Goal: Task Accomplishment & Management: Use online tool/utility

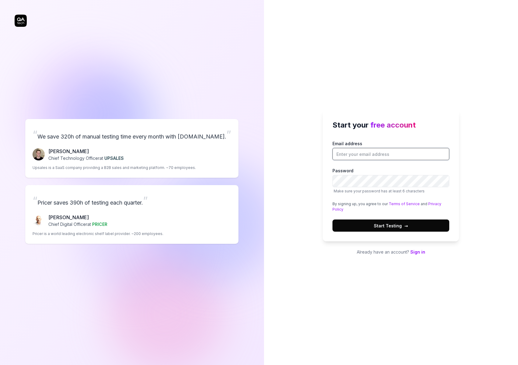
click at [360, 158] on input "Email address" at bounding box center [390, 154] width 117 height 12
type input "mike@evernester.com"
click at [387, 224] on span "Start Testing →" at bounding box center [391, 225] width 34 height 6
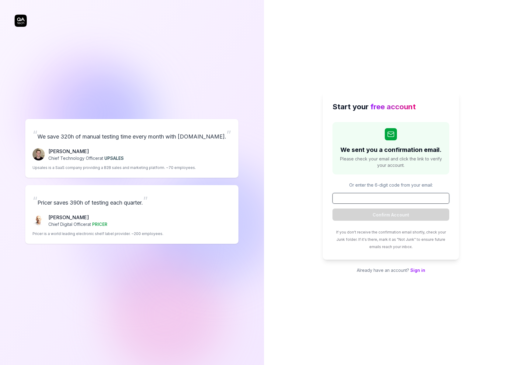
paste input "729665"
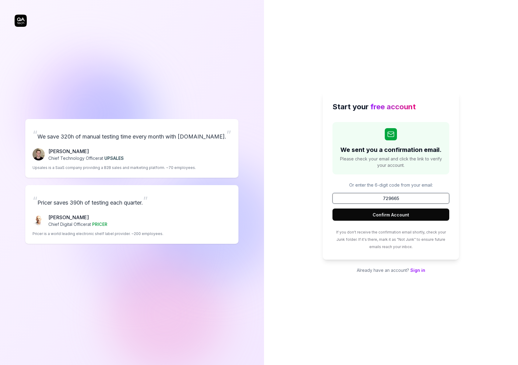
type input "729665"
click at [394, 215] on button "Confirm Account" at bounding box center [390, 214] width 117 height 12
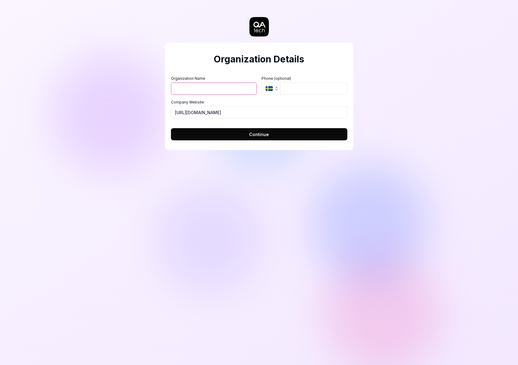
type input "B"
type input "Birth Parent Update"
click at [203, 114] on input "https://evernester.com" at bounding box center [259, 112] width 176 height 12
type input "https://birthparentupdate.com"
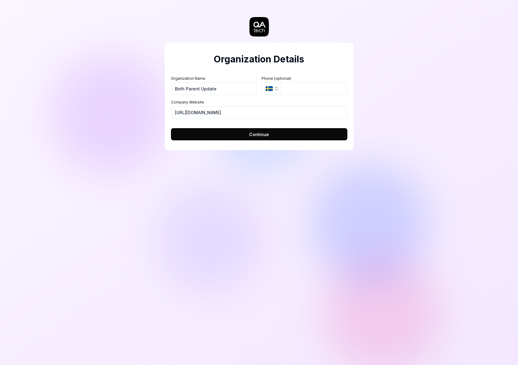
click at [266, 135] on span "Continue" at bounding box center [259, 134] width 20 height 6
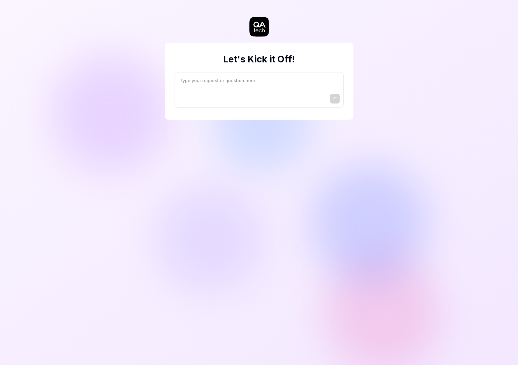
type textarea "*"
type textarea "I"
type textarea "*"
type textarea "I"
type textarea "*"
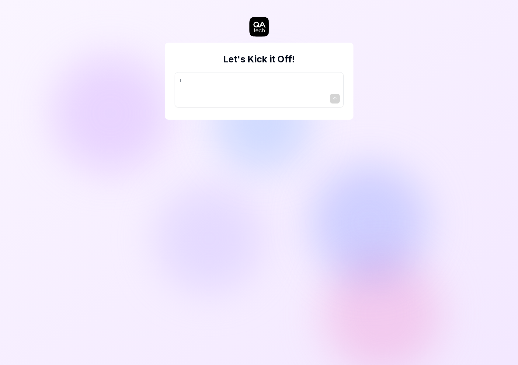
type textarea "I w"
type textarea "*"
type textarea "I wa"
type textarea "*"
type textarea "I wan"
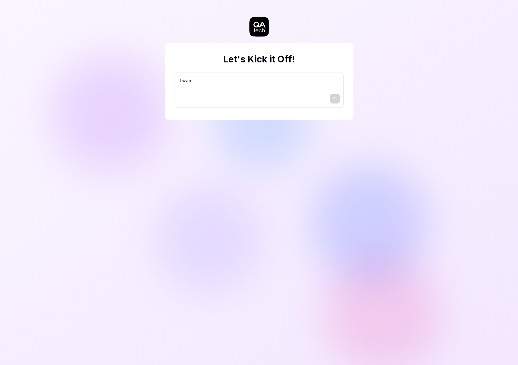
type textarea "*"
type textarea "I want"
type textarea "*"
type textarea "I want"
type textarea "*"
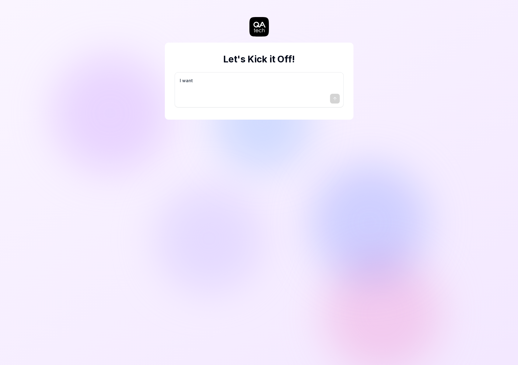
type textarea "I want a"
type textarea "*"
type textarea "I want a"
type textarea "*"
type textarea "I want a g"
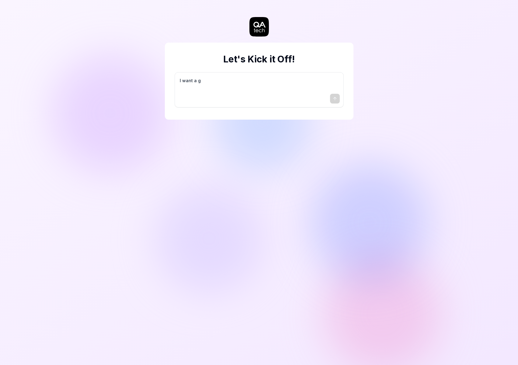
type textarea "*"
type textarea "I want a go"
type textarea "*"
type textarea "I want a goo"
type textarea "*"
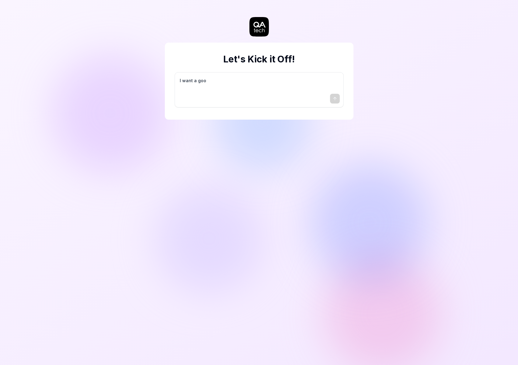
type textarea "I want a good"
type textarea "*"
type textarea "I want a good"
type textarea "*"
type textarea "I want a good t"
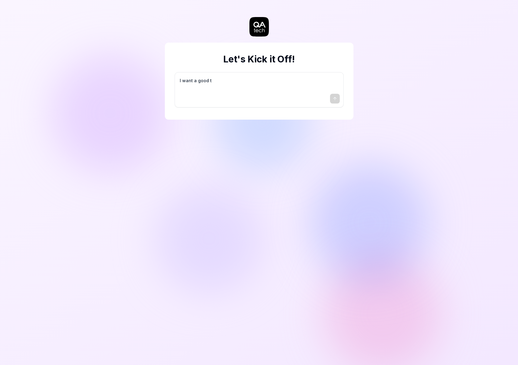
type textarea "*"
type textarea "I want a good te"
type textarea "*"
type textarea "I want a good tes"
type textarea "*"
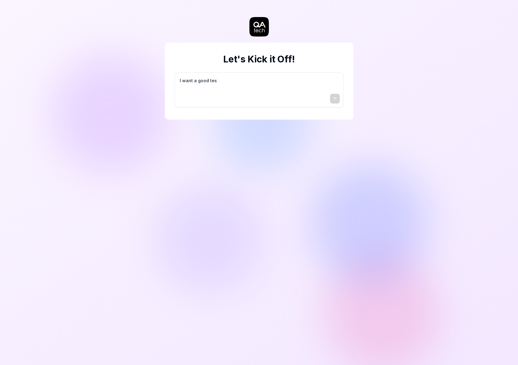
type textarea "I want a good test"
type textarea "*"
type textarea "I want a good test"
type textarea "*"
type textarea "I want a good test s"
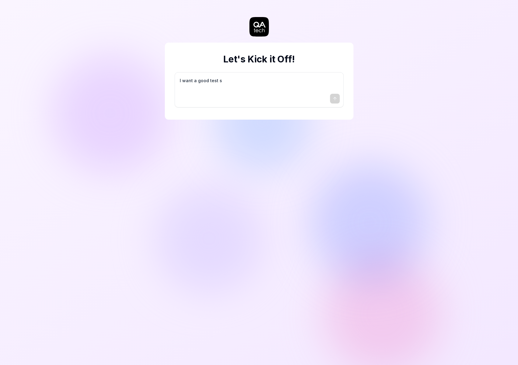
type textarea "*"
type textarea "I want a good test se"
type textarea "*"
type textarea "I want a good test set"
type textarea "*"
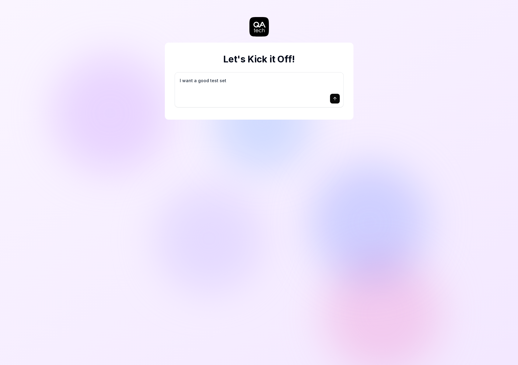
type textarea "I want a good test setu"
type textarea "*"
type textarea "I want a good test setup"
type textarea "*"
type textarea "I want a good test setup"
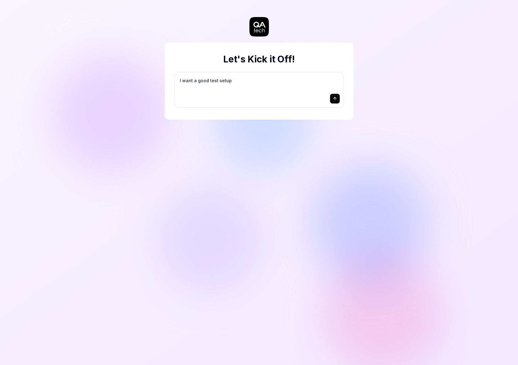
type textarea "*"
type textarea "I want a good test setup f"
type textarea "*"
type textarea "I want a good test setup fo"
type textarea "*"
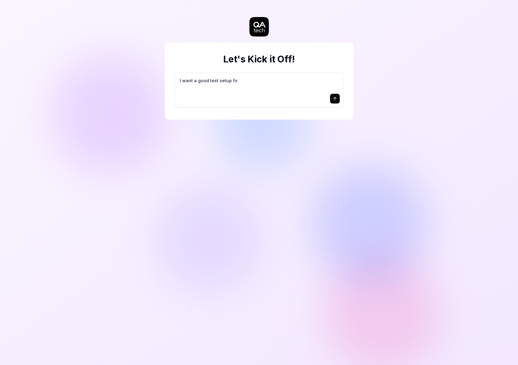
type textarea "I want a good test setup for"
type textarea "*"
type textarea "I want a good test setup for"
type textarea "*"
type textarea "I want a good test setup for m"
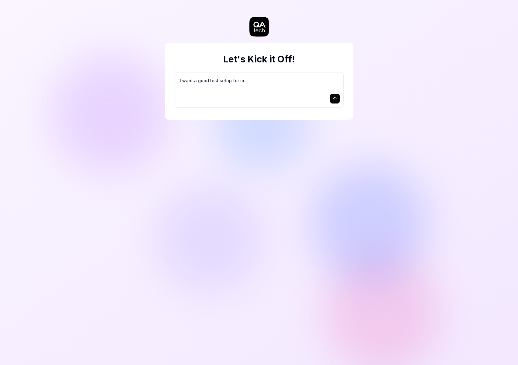
type textarea "*"
type textarea "I want a good test setup for my"
type textarea "*"
type textarea "I want a good test setup for my"
type textarea "*"
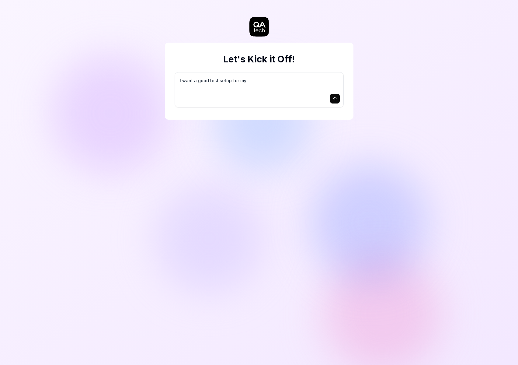
type textarea "I want a good test setup for my s"
type textarea "*"
type textarea "I want a good test setup for my si"
type textarea "*"
type textarea "I want a good test setup for my sit"
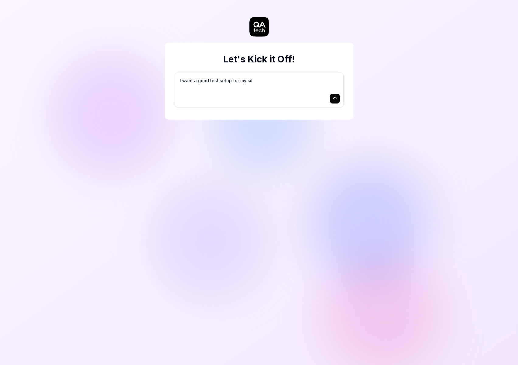
type textarea "*"
type textarea "I want a good test setup for my site"
type textarea "*"
type textarea "I want a good test setup for my site"
type textarea "*"
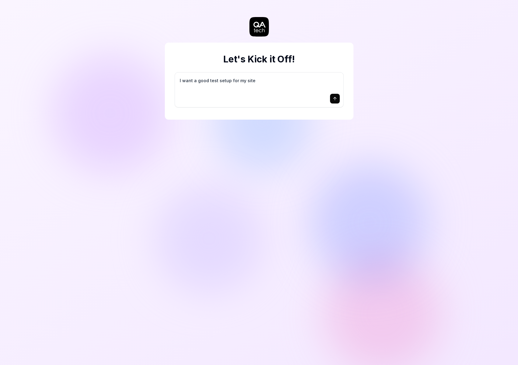
type textarea "I want a good test setup for my site -"
type textarea "*"
type textarea "I want a good test setup for my site -"
type textarea "*"
type textarea "I want a good test setup for my site - h"
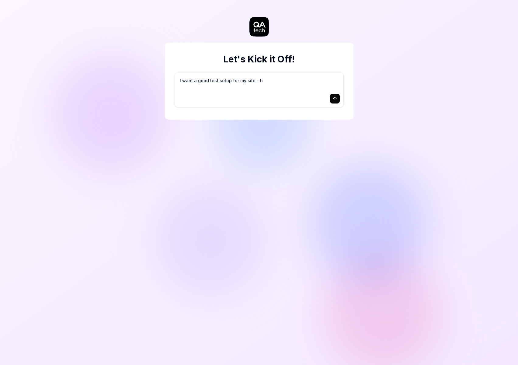
type textarea "*"
type textarea "I want a good test setup for my site - he"
type textarea "*"
type textarea "I want a good test setup for my site - hel"
type textarea "*"
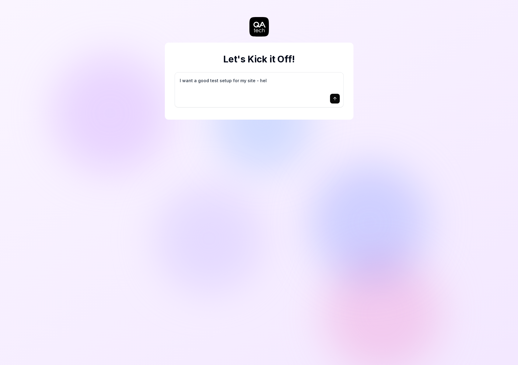
type textarea "I want a good test setup for my site - help"
type textarea "*"
type textarea "I want a good test setup for my site - help"
type textarea "*"
type textarea "I want a good test setup for my site - help m"
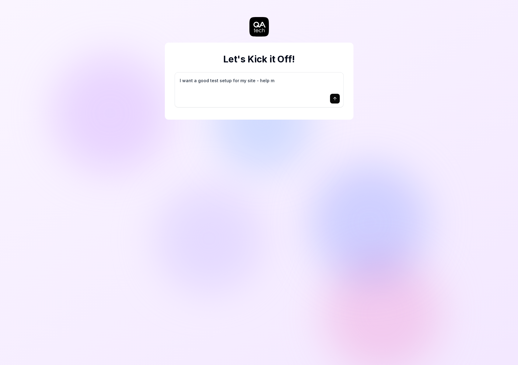
type textarea "*"
type textarea "I want a good test setup for my site - help me"
type textarea "*"
type textarea "I want a good test setup for my site - help me"
type textarea "*"
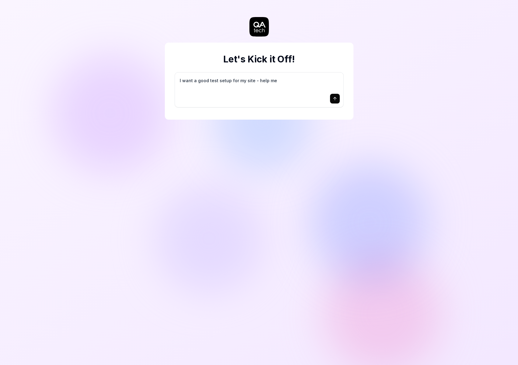
type textarea "I want a good test setup for my site - help me c"
type textarea "*"
type textarea "I want a good test setup for my site - help me cr"
type textarea "*"
type textarea "I want a good test setup for my site - help me cre"
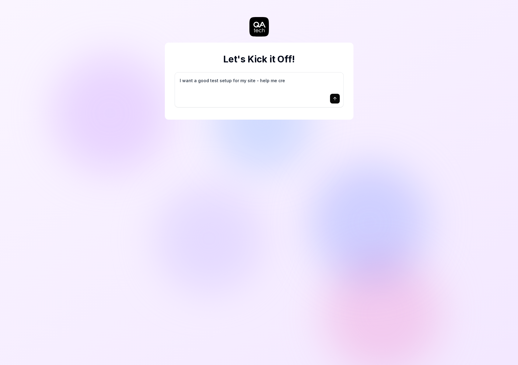
type textarea "*"
type textarea "I want a good test setup for my site - help me crea"
type textarea "*"
type textarea "I want a good test setup for my site - help me creat"
type textarea "*"
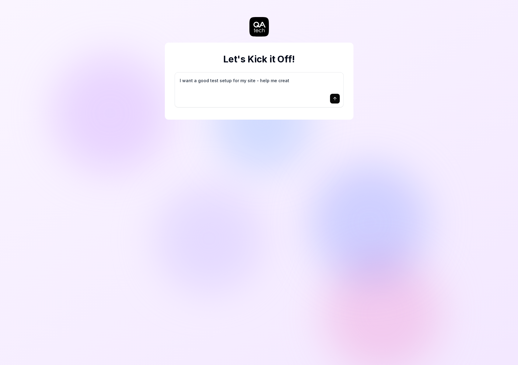
type textarea "I want a good test setup for my site - help me create"
type textarea "*"
type textarea "I want a good test setup for my site - help me create"
type textarea "*"
type textarea "I want a good test setup for my site - help me create t"
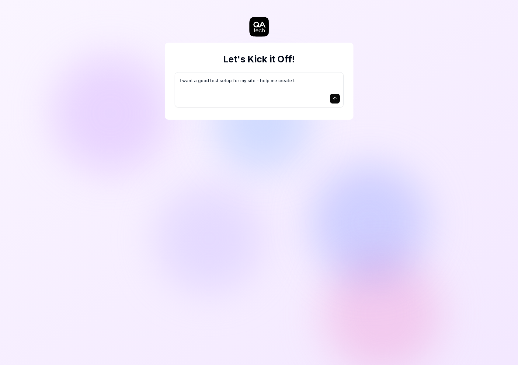
type textarea "*"
type textarea "I want a good test setup for my site - help me create th"
type textarea "*"
type textarea "I want a good test setup for my site - help me create the"
type textarea "*"
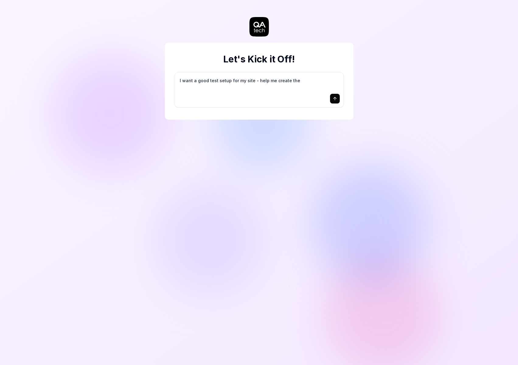
type textarea "I want a good test setup for my site - help me create the"
type textarea "*"
type textarea "I want a good test setup for my site - help me create the f"
type textarea "*"
type textarea "I want a good test setup for my site - help me create the fi"
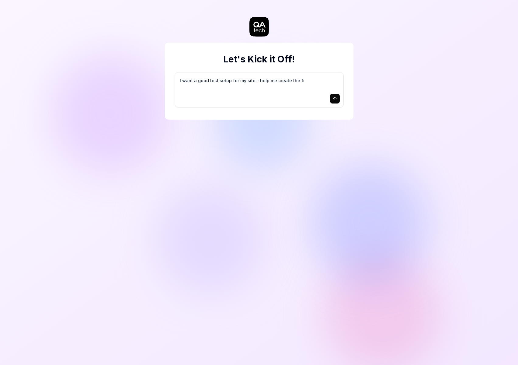
type textarea "*"
type textarea "I want a good test setup for my site - help me create the fir"
type textarea "*"
type textarea "I want a good test setup for my site - help me create the firs"
type textarea "*"
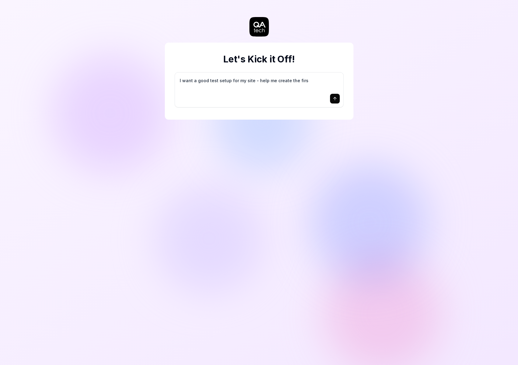
type textarea "I want a good test setup for my site - help me create the first"
type textarea "*"
type textarea "I want a good test setup for my site - help me create the first"
type textarea "*"
type textarea "I want a good test setup for my site - help me create the first 3"
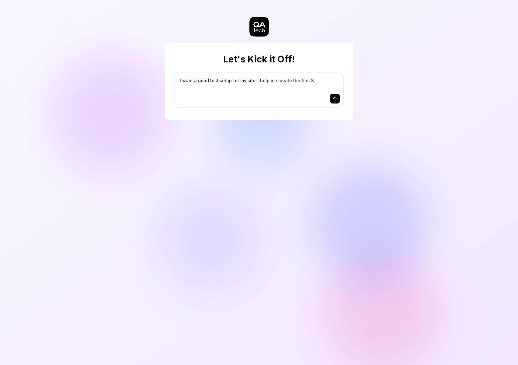
type textarea "*"
type textarea "I want a good test setup for my site - help me create the first 3-"
type textarea "*"
type textarea "I want a good test setup for my site - help me create the first 3-5"
type textarea "*"
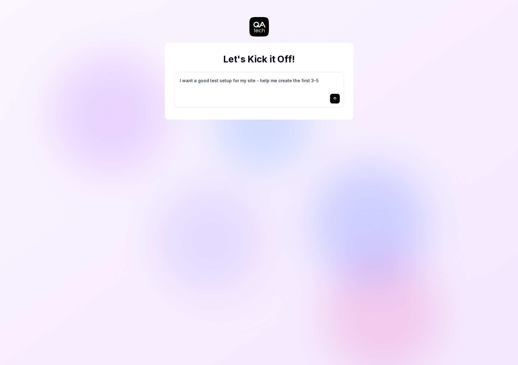
type textarea "I want a good test setup for my site - help me create the first 3-5"
type textarea "*"
type textarea "I want a good test setup for my site - help me create the first 3-5 t"
type textarea "*"
type textarea "I want a good test setup for my site - help me create the first 3-5 te"
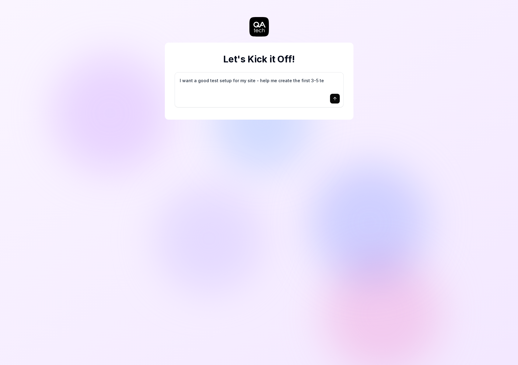
type textarea "*"
type textarea "I want a good test setup for my site - help me create the first 3-5 tes"
type textarea "*"
type textarea "I want a good test setup for my site - help me create the first 3-5 test"
type textarea "*"
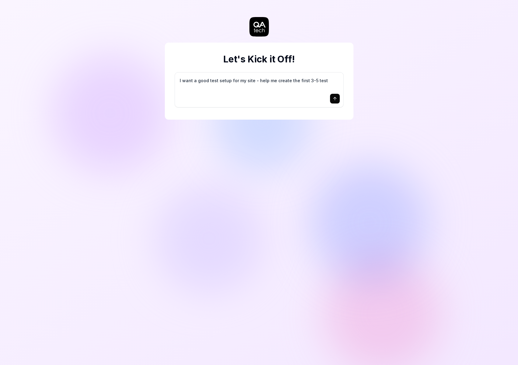
type textarea "I want a good test setup for my site - help me create the first 3-5 test"
type textarea "*"
type textarea "I want a good test setup for my site - help me create the first 3-5 test c"
type textarea "*"
type textarea "I want a good test setup for my site - help me create the first 3-5 test ca"
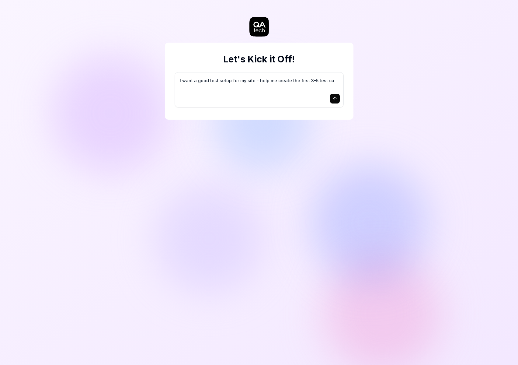
type textarea "*"
type textarea "I want a good test setup for my site - help me create the first 3-5 test cas"
type textarea "*"
type textarea "I want a good test setup for my site - help me create the first 3-5 test case"
type textarea "*"
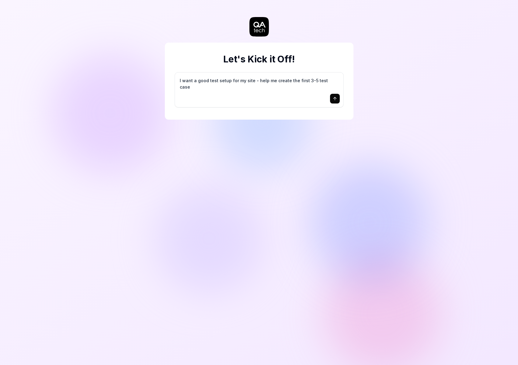
type textarea "I want a good test setup for my site - help me create the first 3-5 test cases"
click at [334, 100] on icon "submit" at bounding box center [334, 98] width 5 height 5
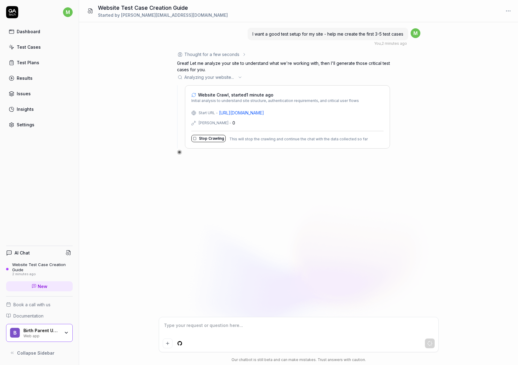
click at [35, 315] on span "Documentation" at bounding box center [28, 315] width 30 height 6
click at [241, 77] on icon at bounding box center [239, 77] width 5 height 5
click at [240, 77] on icon at bounding box center [240, 77] width 2 height 1
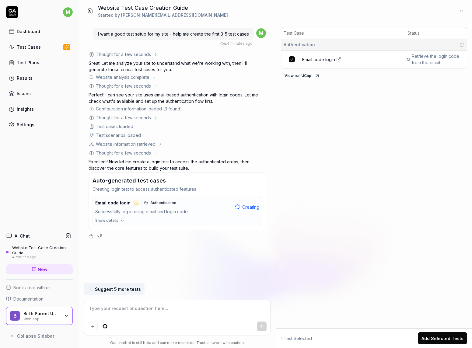
click at [121, 221] on icon "button" at bounding box center [121, 220] width 5 height 5
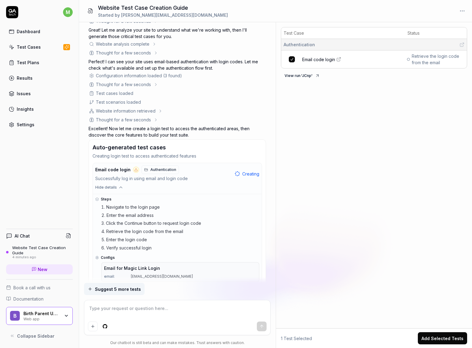
scroll to position [54, 0]
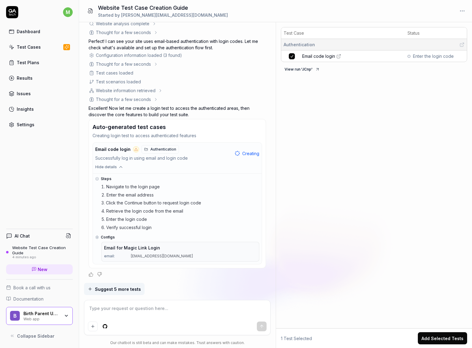
click at [114, 286] on span "Suggest 5 more tests" at bounding box center [118, 289] width 46 height 6
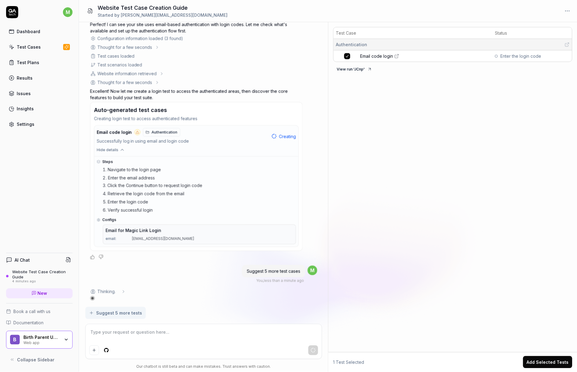
scroll to position [71, 0]
click at [399, 57] on icon at bounding box center [396, 56] width 5 height 5
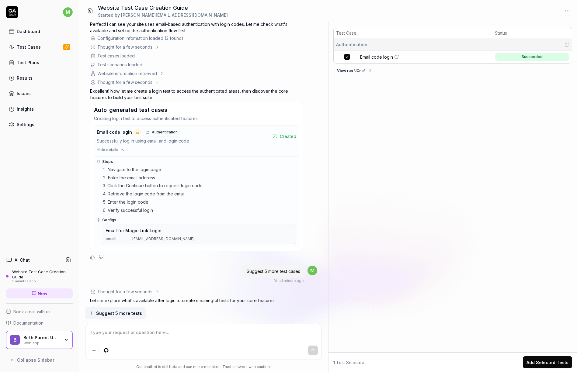
scroll to position [160, 0]
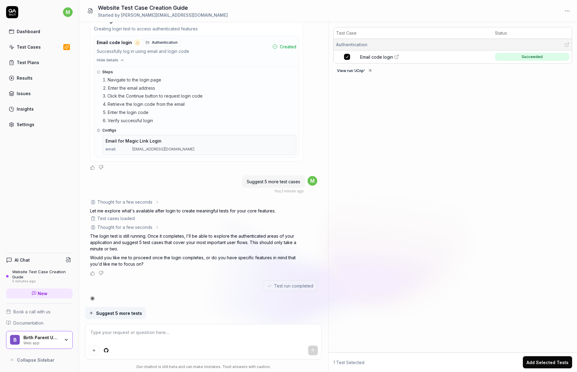
click at [156, 41] on span "Authentication" at bounding box center [165, 42] width 26 height 5
click at [119, 316] on span "Suggest 5 more tests" at bounding box center [119, 313] width 46 height 6
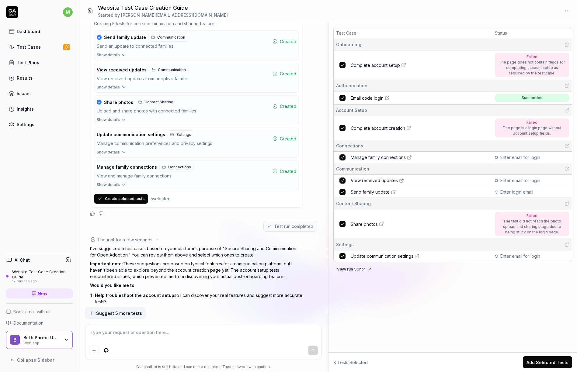
scroll to position [1051, 0]
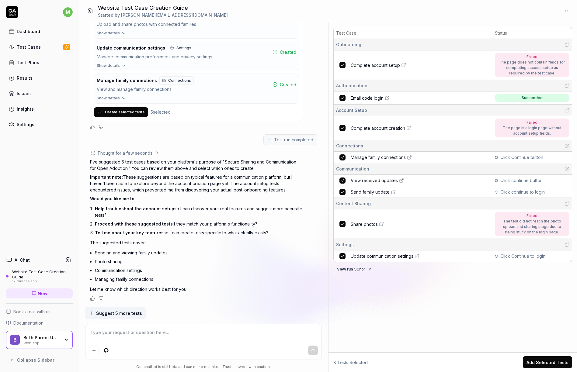
click at [30, 48] on div "Test Cases" at bounding box center [29, 47] width 24 height 6
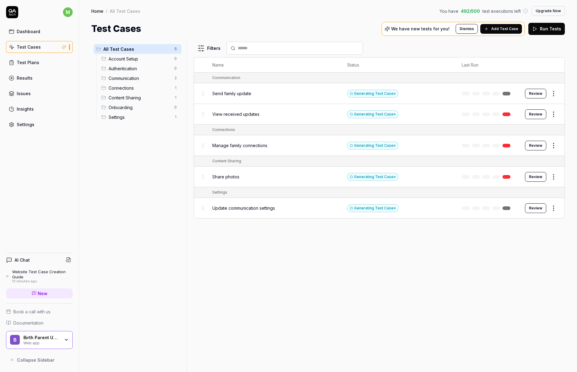
click at [123, 119] on span "Settings" at bounding box center [140, 117] width 62 height 6
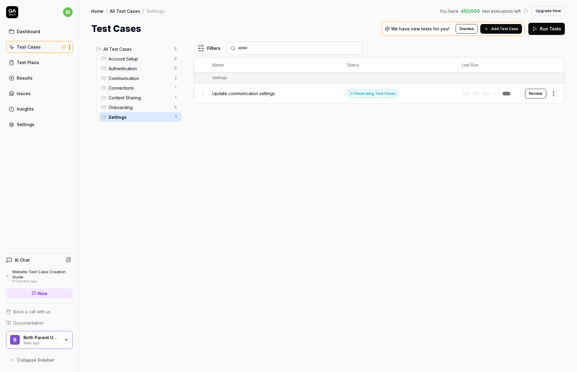
click at [124, 107] on span "Onboarding" at bounding box center [140, 107] width 62 height 6
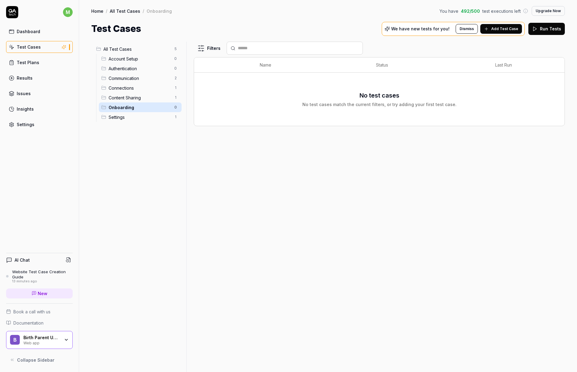
click at [126, 97] on span "Content Sharing" at bounding box center [140, 98] width 62 height 6
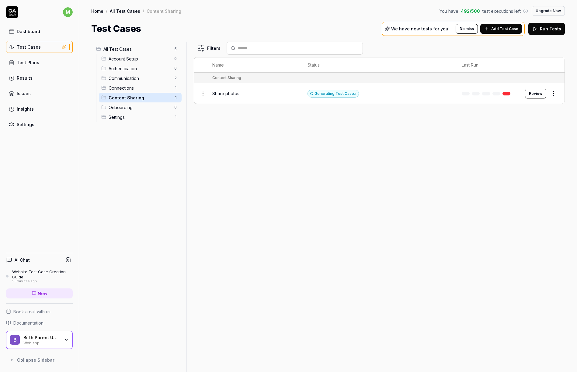
click at [127, 88] on span "Connections" at bounding box center [140, 88] width 62 height 6
click at [128, 80] on span "Communication" at bounding box center [140, 78] width 62 height 6
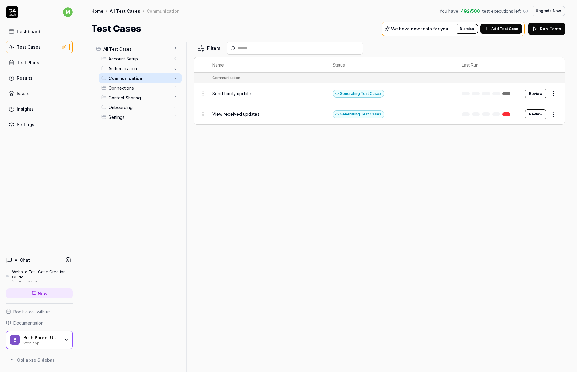
click at [128, 68] on span "Authentication" at bounding box center [140, 68] width 62 height 6
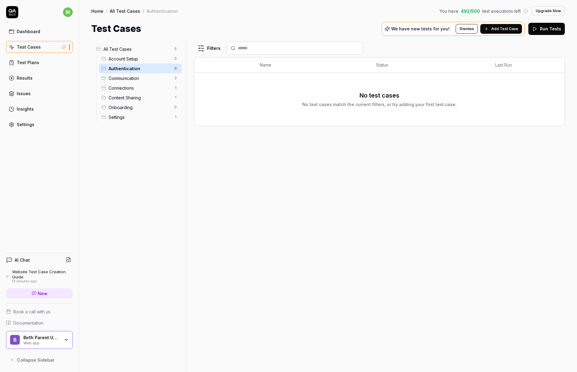
click at [128, 59] on span "Account Setup" at bounding box center [140, 59] width 62 height 6
click at [33, 32] on div "Dashboard" at bounding box center [28, 31] width 23 height 6
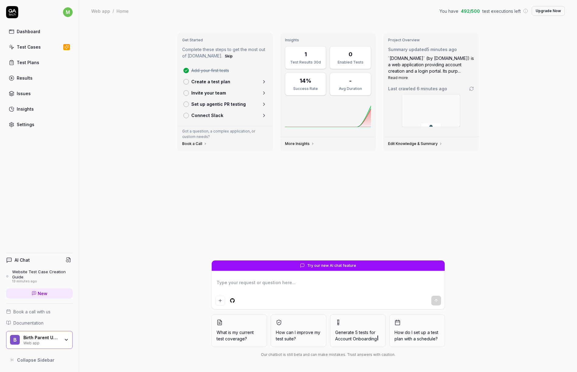
click at [45, 270] on div "Website Test Case Creation Guide" at bounding box center [42, 274] width 61 height 10
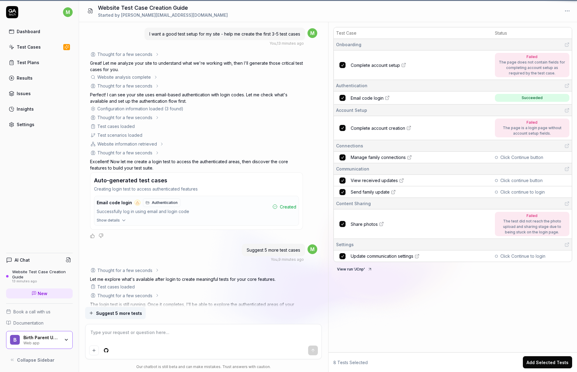
scroll to position [959, 0]
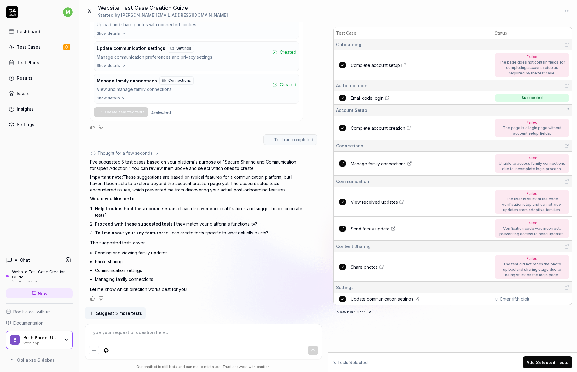
type textarea "*"
click at [372, 97] on span "Email code login" at bounding box center [367, 98] width 33 height 6
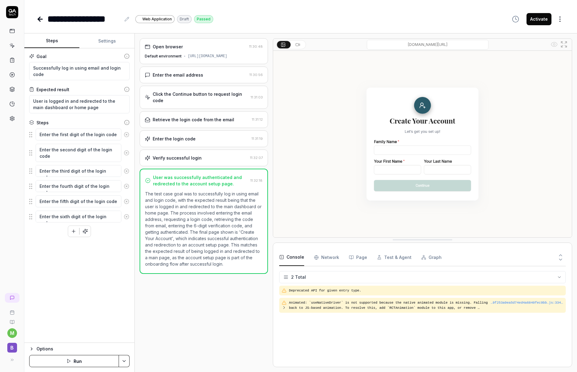
type textarea "*"
click at [299, 47] on icon at bounding box center [297, 44] width 5 height 5
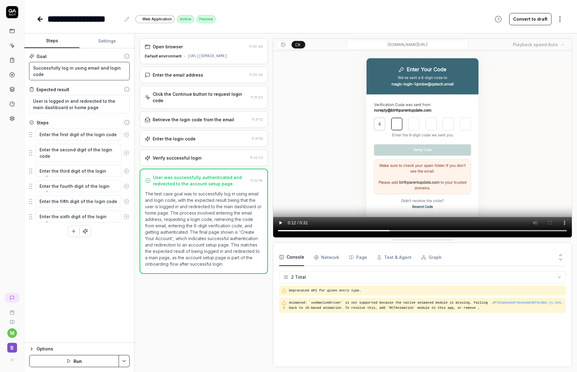
click at [72, 69] on textarea "Successfully log in using email and login code" at bounding box center [79, 71] width 100 height 18
type textarea "*"
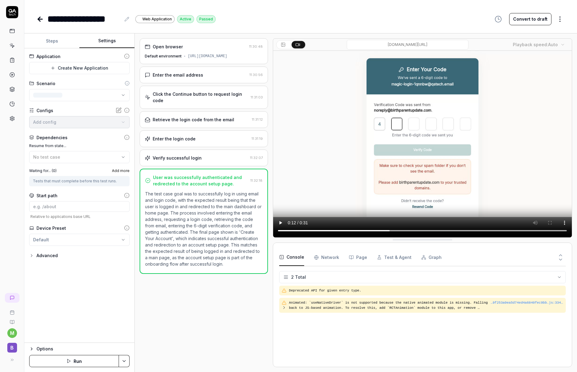
click at [104, 40] on button "Settings" at bounding box center [106, 41] width 55 height 15
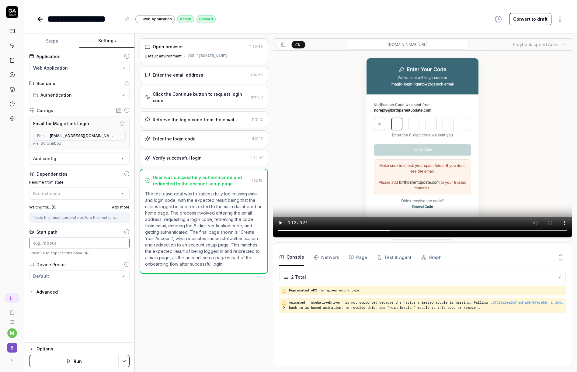
click at [67, 241] on input at bounding box center [79, 243] width 100 height 11
type input "/create-account"
click at [77, 356] on button "Save & Run" at bounding box center [74, 361] width 90 height 12
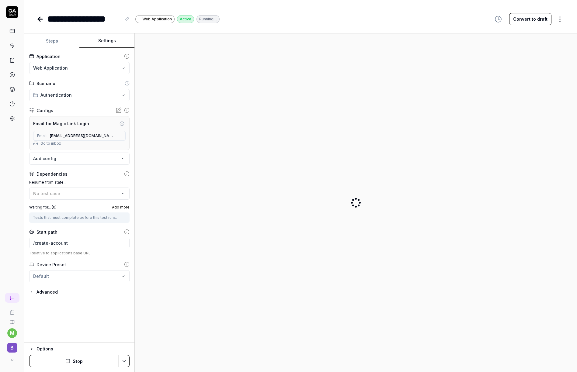
click at [31, 351] on icon "button" at bounding box center [31, 349] width 5 height 5
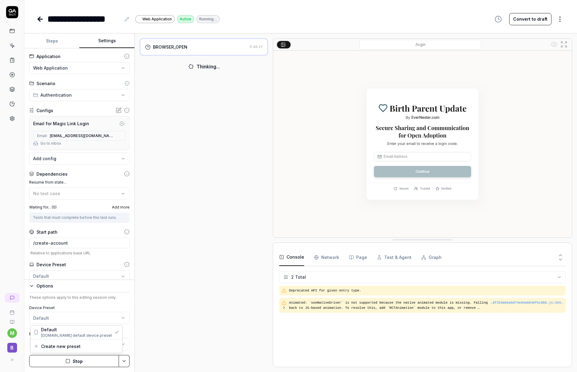
click at [121, 317] on html "**********" at bounding box center [288, 186] width 577 height 372
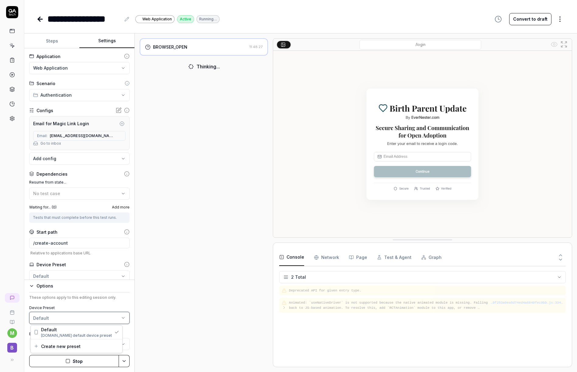
click at [121, 317] on html "**********" at bounding box center [288, 186] width 577 height 372
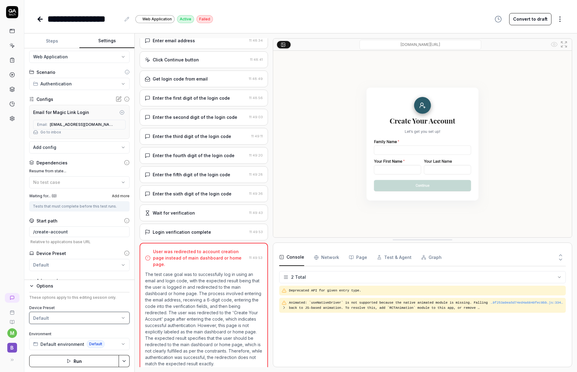
scroll to position [21, 0]
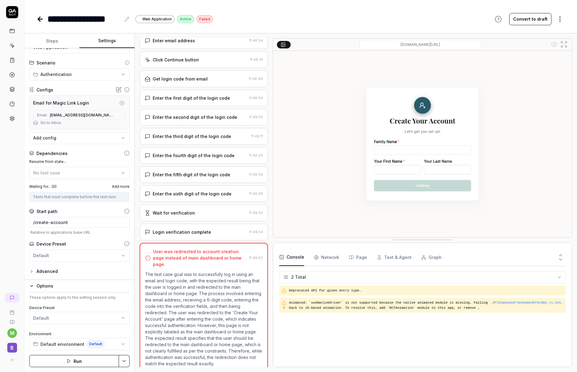
click at [207, 317] on p "The test case goal was to successfully log in using an email and login code, wi…" at bounding box center [203, 319] width 117 height 96
click at [41, 19] on icon at bounding box center [40, 19] width 4 height 0
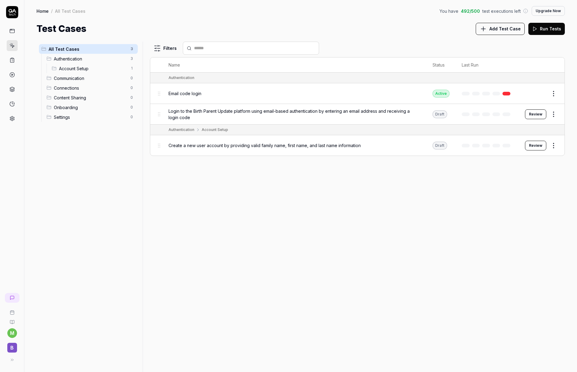
click at [16, 59] on link at bounding box center [12, 60] width 11 height 11
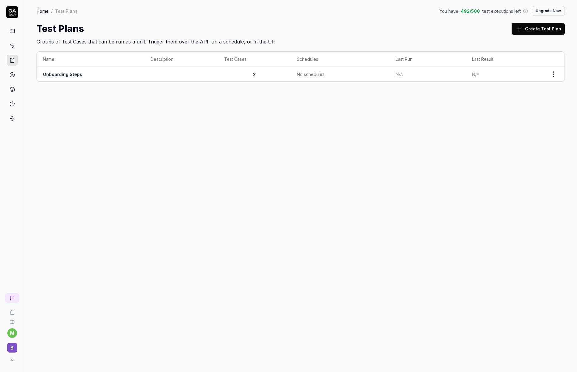
click at [92, 72] on td "Onboarding Steps" at bounding box center [91, 74] width 108 height 15
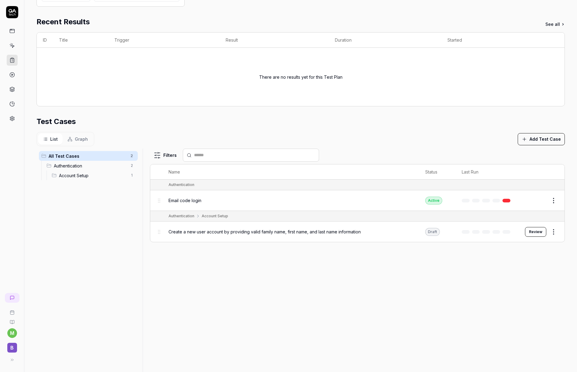
scroll to position [109, 0]
drag, startPoint x: 55, startPoint y: 173, endPoint x: 42, endPoint y: 171, distance: 12.6
click at [42, 171] on body "**********" at bounding box center [288, 186] width 577 height 372
click at [540, 199] on button "Edit" at bounding box center [539, 200] width 15 height 10
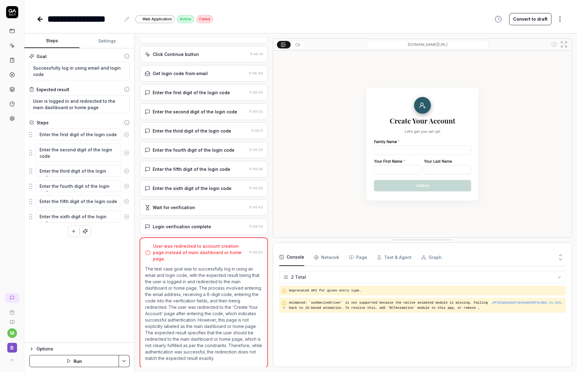
click at [182, 230] on div "Login verification complete" at bounding box center [182, 226] width 58 height 6
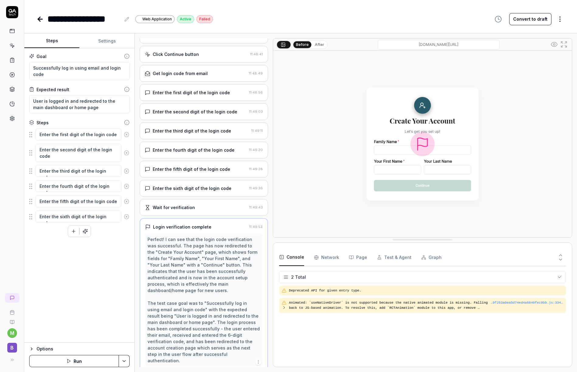
scroll to position [52, 0]
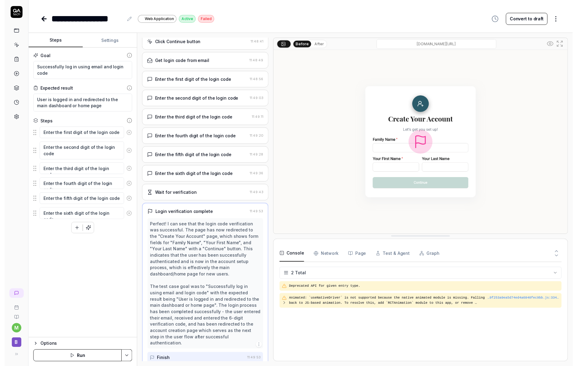
scroll to position [78, 0]
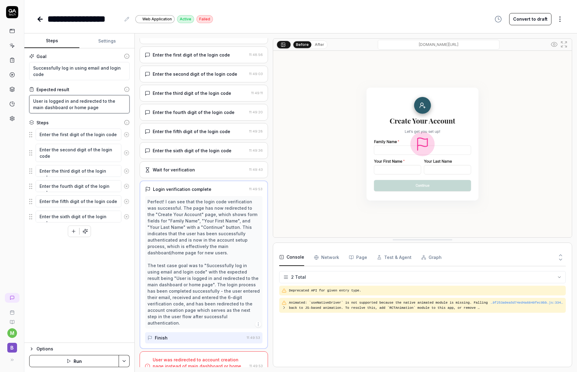
click at [74, 101] on textarea "User is logged in and redirected to the main dashboard or home page" at bounding box center [79, 104] width 100 height 18
drag, startPoint x: 89, startPoint y: 108, endPoint x: 105, endPoint y: 102, distance: 17.1
click at [105, 102] on textarea "User is logged in and redirected to the main dashboard or home page" at bounding box center [79, 104] width 100 height 18
type textarea "*"
type textarea "User is logged in and redirected to C"
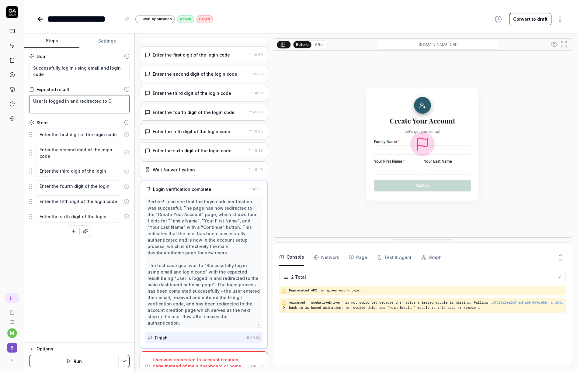
type textarea "*"
type textarea "User is logged in and redirected to Cr"
type textarea "*"
type textarea "User is logged in and redirected to Cre"
type textarea "*"
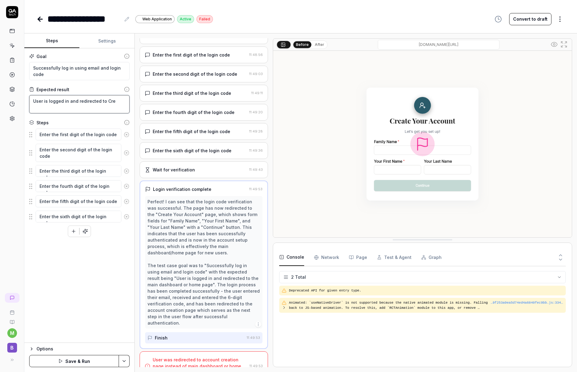
type textarea "User is logged in and redirected to Crea"
type textarea "*"
type textarea "User is logged in and redirected to Creat"
type textarea "*"
type textarea "User is logged in and redirected to Create"
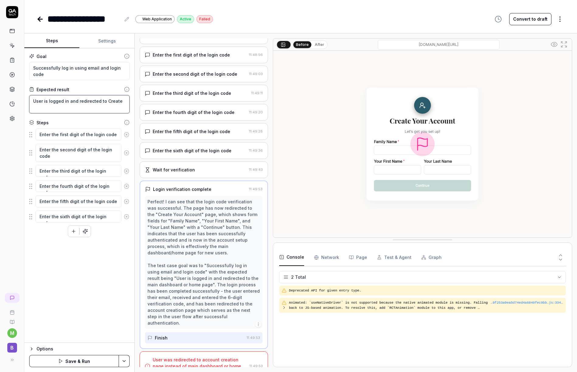
type textarea "*"
type textarea "User is logged in and redirected to Create"
type textarea "*"
type textarea "User is logged in and redirected to Create Y"
type textarea "*"
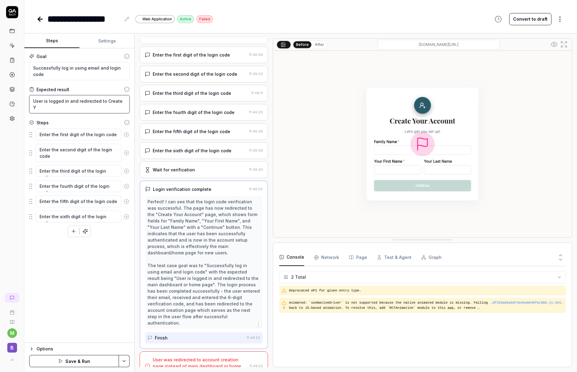
type textarea "User is logged in and redirected to Create Yo"
type textarea "*"
type textarea "User is logged in and redirected to Create You"
type textarea "*"
type textarea "User is logged in and redirected to Create Your"
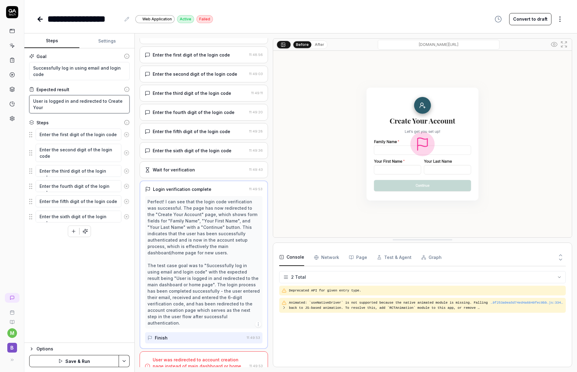
type textarea "*"
type textarea "User is logged in and redirected to Create Your"
type textarea "*"
type textarea "User is logged in and redirected to Create Your A"
type textarea "*"
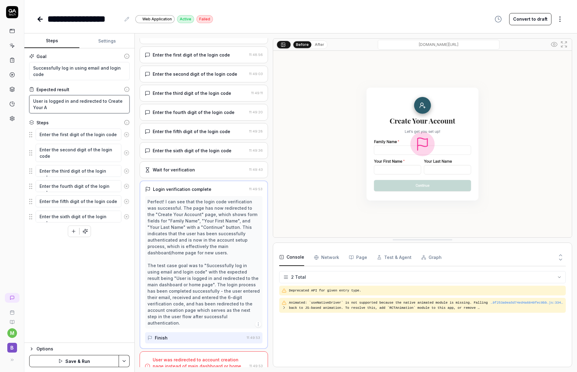
type textarea "User is logged in and redirected to Create Your Ac"
type textarea "*"
type textarea "User is logged in and redirected to Create Your Acc"
type textarea "*"
type textarea "User is logged in and redirected to Create Your Acco"
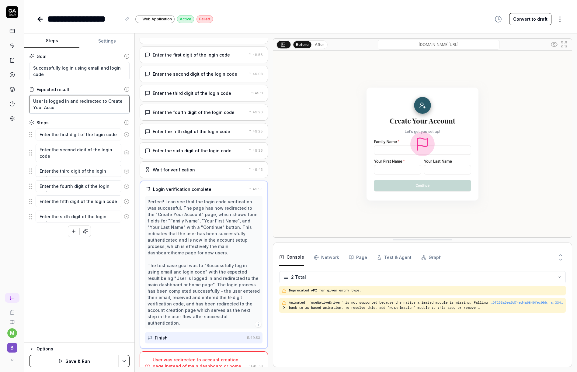
type textarea "*"
type textarea "User is logged in and redirected to Create Your Accou"
type textarea "*"
type textarea "User is logged in and redirected to Create Your Accoun"
type textarea "*"
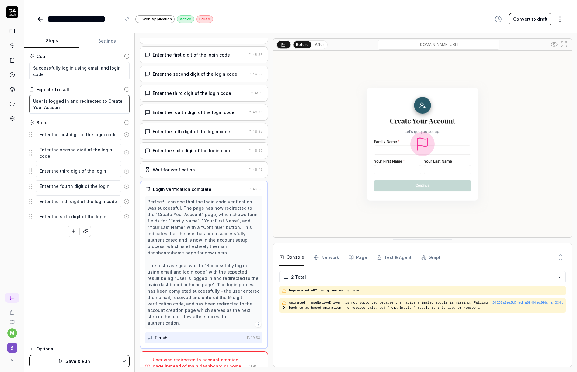
type textarea "User is logged in and redirected to Create Your Account"
type textarea "*"
type textarea "User is logged in and redirected to Create Your Account s"
type textarea "*"
type textarea "User is logged in and redirected to Create Your Account sc"
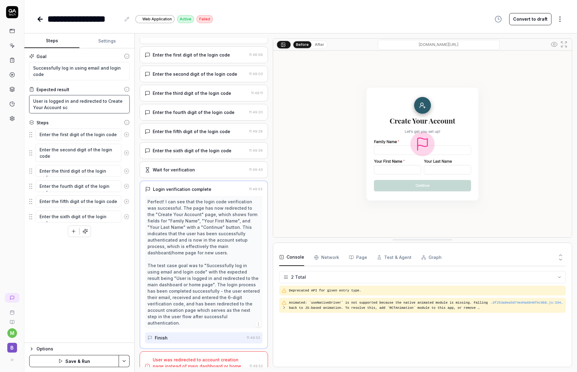
type textarea "*"
type textarea "User is logged in and redirected to Create Your Account scr"
type textarea "*"
type textarea "User is logged in and redirected to Create Your Account scre"
type textarea "*"
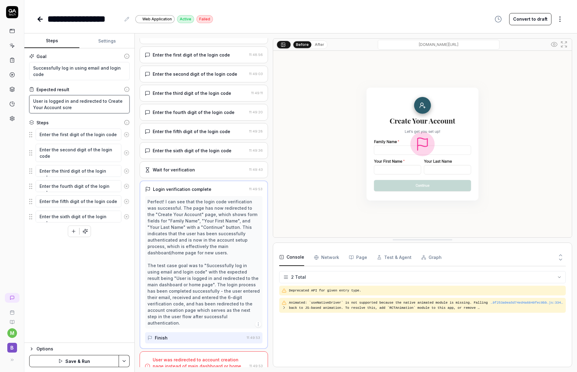
type textarea "User is logged in and redirected to Create Your Account scree"
type textarea "*"
type textarea "User is logged in and redirected to Create Your Account screen"
type textarea "*"
type textarea "User is logged in and redirected to Create Your Account screen"
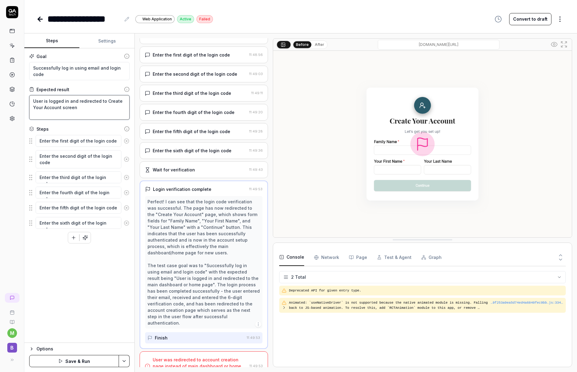
type textarea "*"
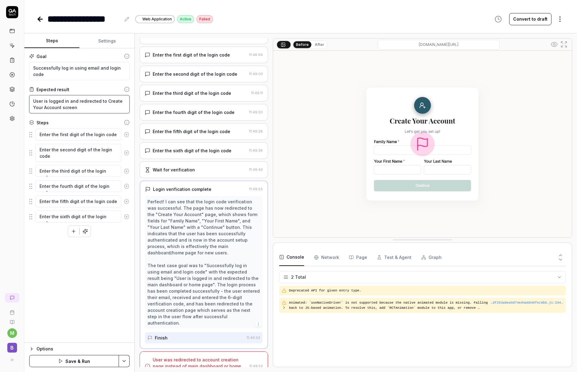
type textarea "User is logged in and redirected to Create Your Account screen"
click at [84, 362] on button "Save & Run" at bounding box center [74, 361] width 90 height 12
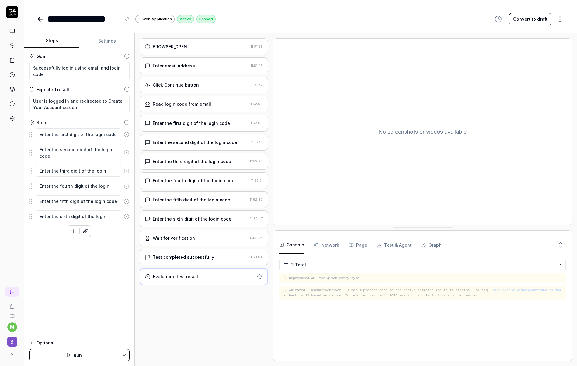
type textarea "*"
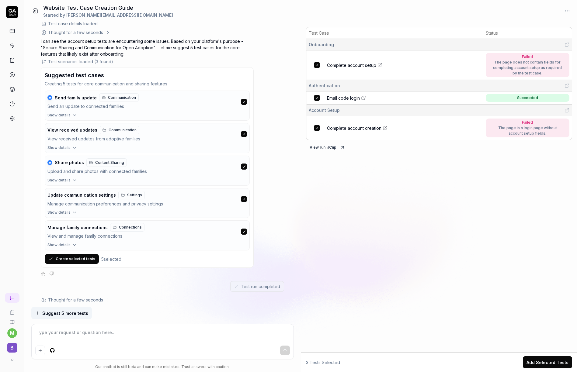
scroll to position [812, 0]
click at [76, 258] on button "Create selected tests" at bounding box center [72, 259] width 54 height 10
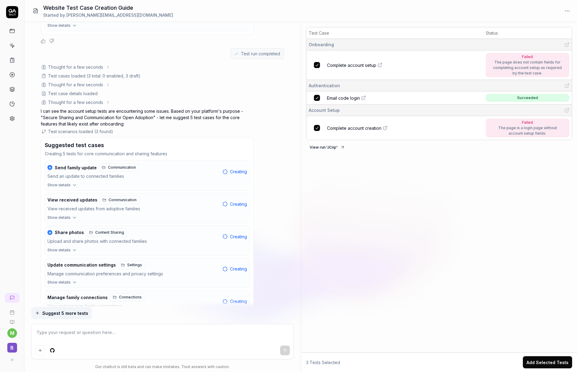
scroll to position [742, 0]
click at [519, 61] on div "The page does not contain fields for completing account setup as required by th…" at bounding box center [527, 68] width 73 height 16
click at [381, 63] on icon at bounding box center [380, 63] width 1 height 1
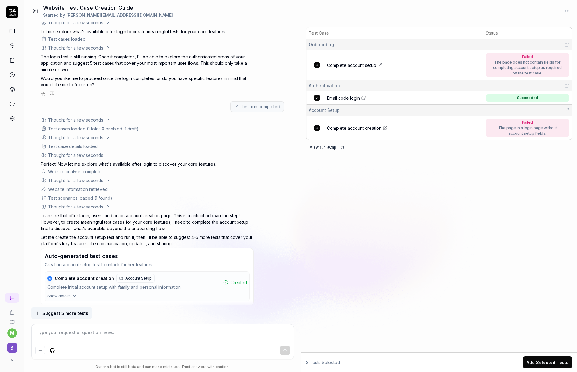
scroll to position [243, 0]
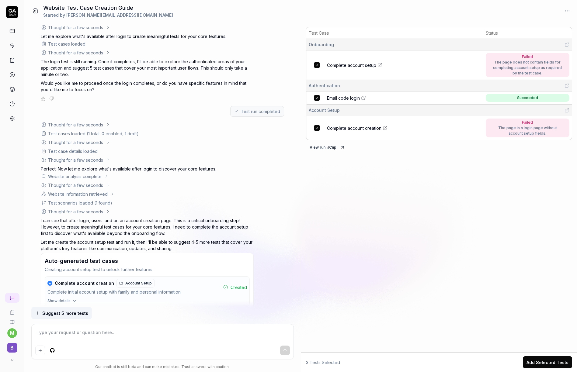
click at [333, 147] on button "View run ' JCnp '" at bounding box center [327, 148] width 43 height 10
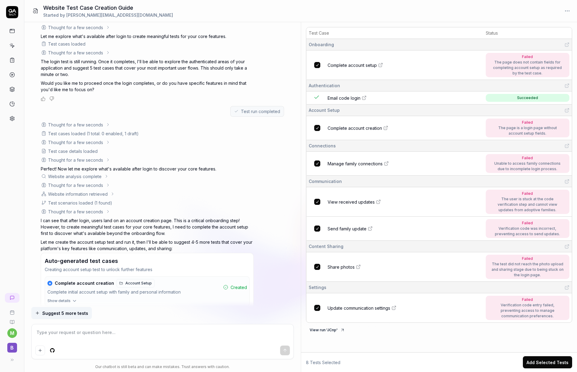
type textarea "*"
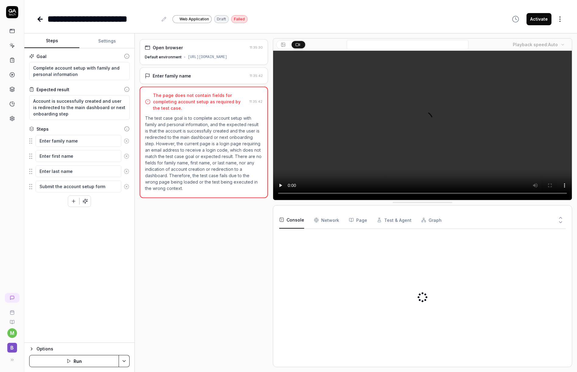
type textarea "*"
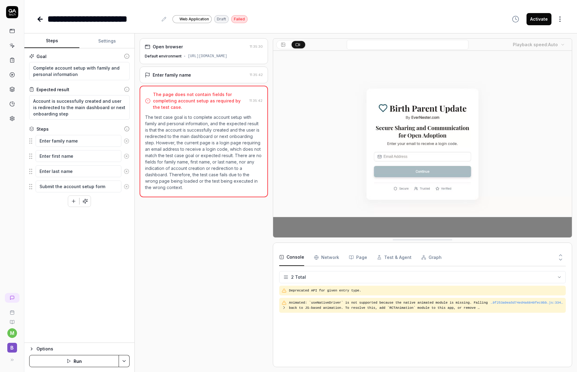
click at [198, 54] on div "[URL][DOMAIN_NAME]" at bounding box center [208, 56] width 40 height 5
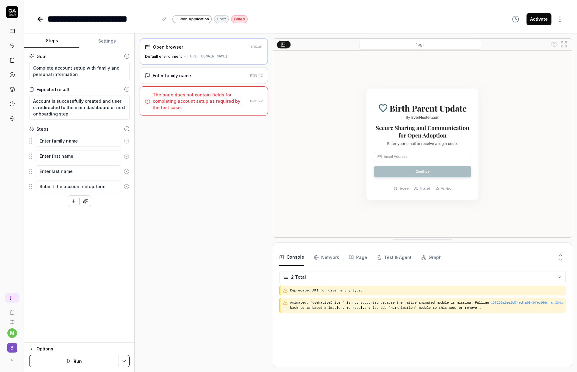
click at [194, 73] on div "Enter family name" at bounding box center [196, 75] width 102 height 6
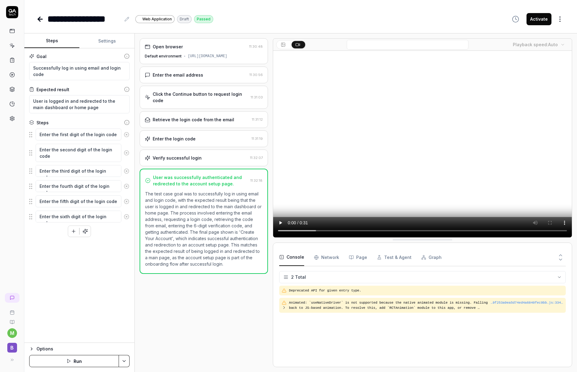
click at [533, 18] on button "Activate" at bounding box center [538, 19] width 25 height 12
click at [284, 47] on icon at bounding box center [283, 44] width 5 height 5
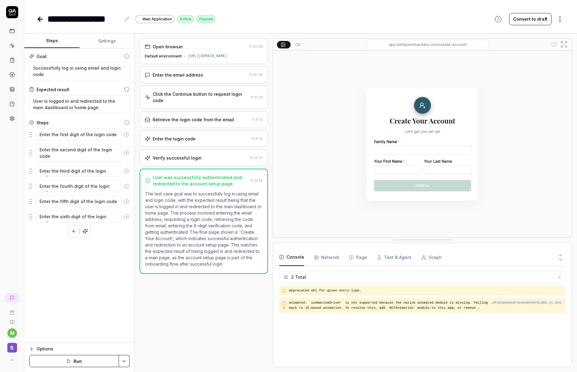
click at [300, 45] on button at bounding box center [298, 44] width 13 height 7
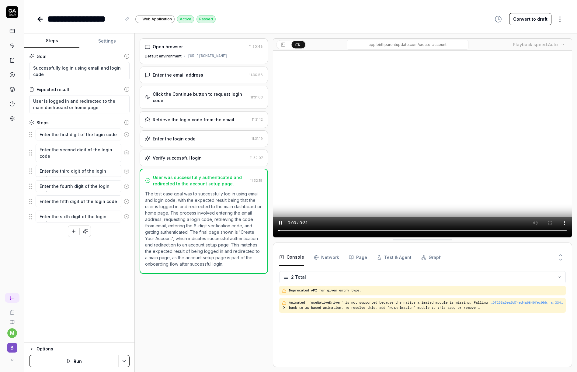
click at [564, 20] on html "**********" at bounding box center [288, 186] width 577 height 372
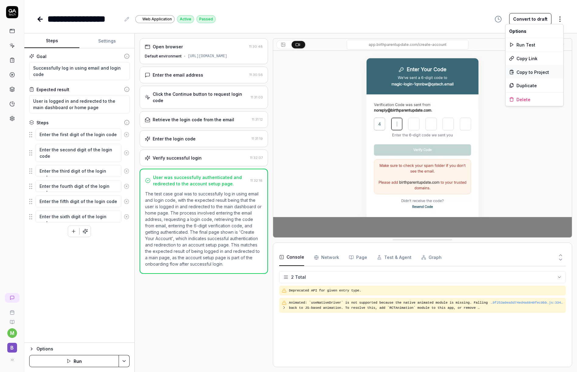
click at [528, 72] on span "Copy to Project" at bounding box center [532, 72] width 33 height 6
type textarea "*"
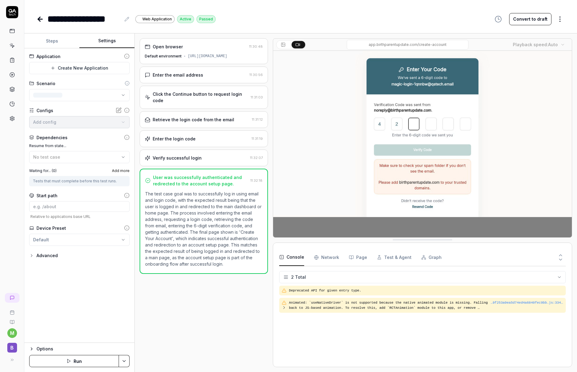
click at [103, 41] on button "Settings" at bounding box center [106, 41] width 55 height 15
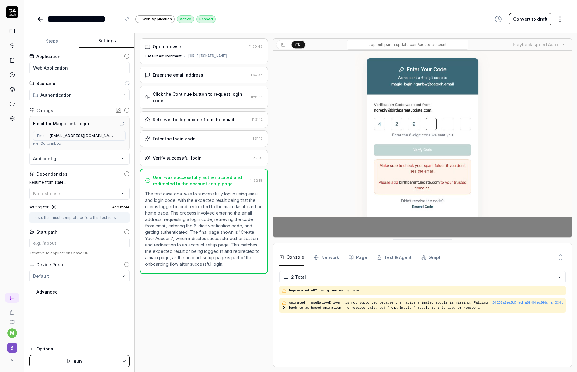
click at [43, 20] on icon at bounding box center [39, 19] width 7 height 7
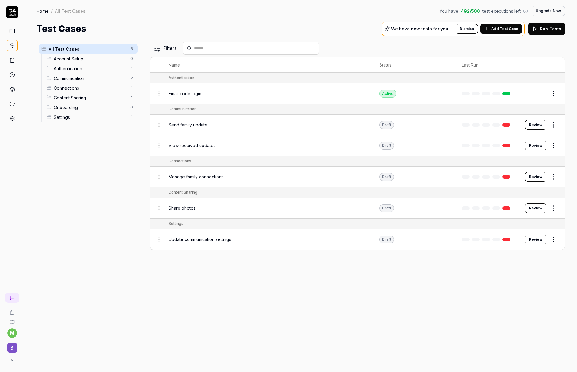
click at [553, 95] on html "m B Home / All Test Cases You have 492 / 500 test executions left Upgrade Now H…" at bounding box center [288, 186] width 577 height 372
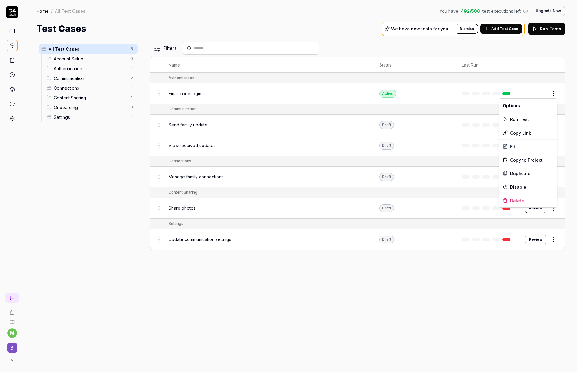
click at [363, 292] on html "m B Home / All Test Cases You have 492 / 500 test executions left Upgrade Now H…" at bounding box center [288, 186] width 577 height 372
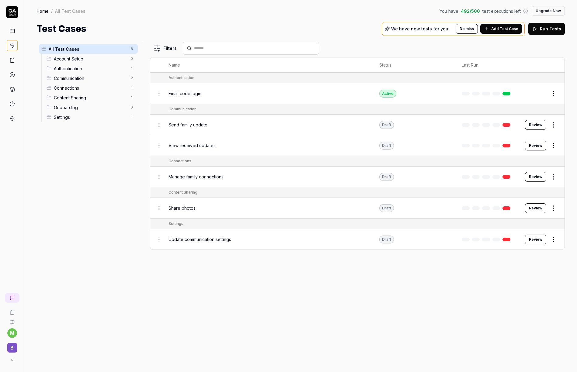
click at [500, 27] on span "Add Test Case" at bounding box center [504, 28] width 27 height 5
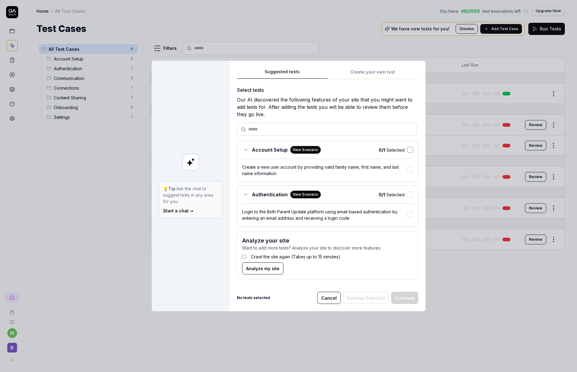
click at [409, 151] on button "button" at bounding box center [410, 150] width 6 height 6
click at [409, 196] on button "button" at bounding box center [410, 195] width 6 height 6
click at [405, 297] on button "Continue" at bounding box center [404, 298] width 27 height 12
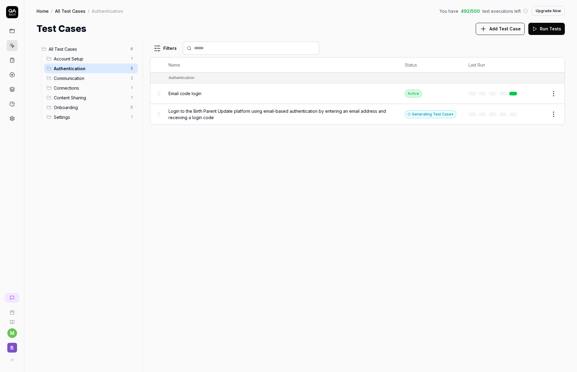
click at [79, 60] on span "Account Setup" at bounding box center [90, 59] width 73 height 6
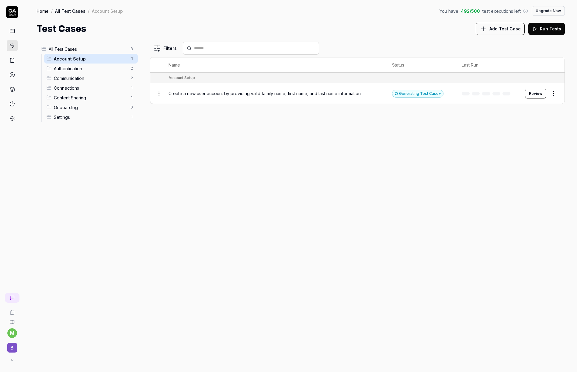
click at [91, 78] on span "Communication" at bounding box center [90, 78] width 73 height 6
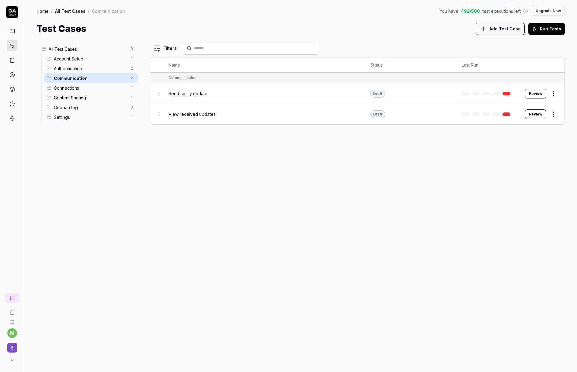
click at [222, 118] on div "View received updates" at bounding box center [263, 114] width 190 height 13
click at [554, 116] on html "m B Home / All Test Cases / Communication You have 492 / 500 test executions le…" at bounding box center [288, 186] width 577 height 372
click at [515, 221] on div "Delete" at bounding box center [528, 221] width 58 height 13
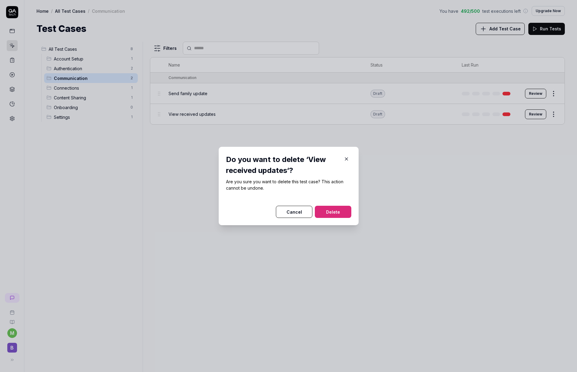
click at [322, 213] on button "Delete" at bounding box center [333, 212] width 36 height 12
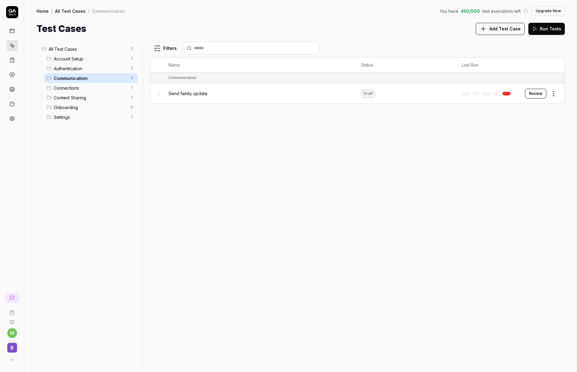
click at [554, 94] on html "m B Home / All Test Cases / Communication You have 492 / 500 test executions le…" at bounding box center [288, 186] width 577 height 372
click at [521, 203] on div "Delete" at bounding box center [528, 200] width 58 height 13
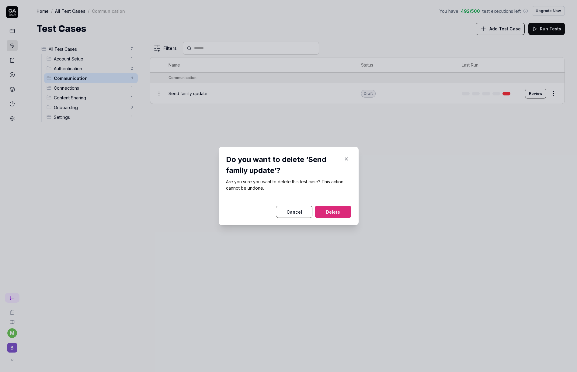
click at [338, 211] on button "Delete" at bounding box center [333, 212] width 36 height 12
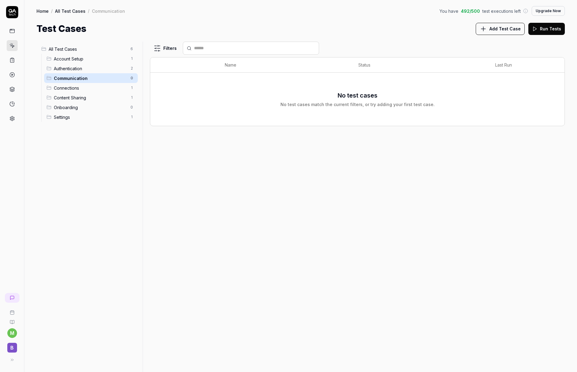
click at [91, 88] on span "Connections" at bounding box center [90, 88] width 73 height 6
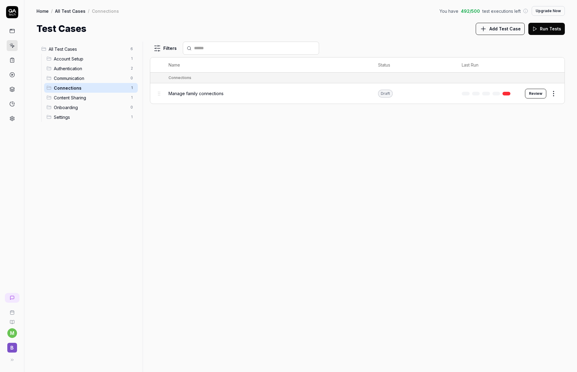
click at [555, 95] on html "m B Home / All Test Cases / Connections You have 492 / 500 test executions left…" at bounding box center [288, 186] width 577 height 372
click at [518, 200] on div "Delete" at bounding box center [528, 200] width 58 height 13
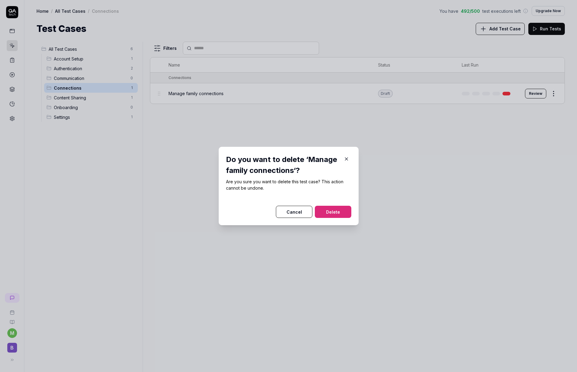
click at [338, 216] on button "Delete" at bounding box center [333, 212] width 36 height 12
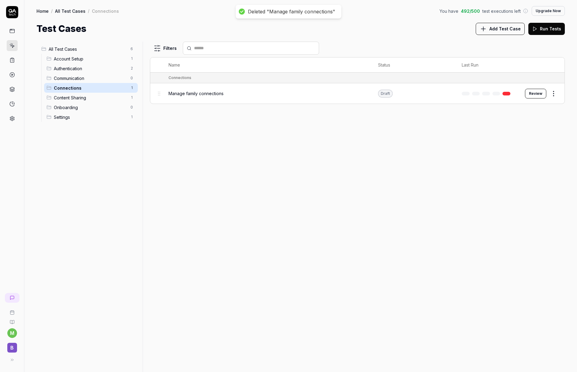
click at [88, 100] on span "Content Sharing" at bounding box center [90, 98] width 73 height 6
click at [554, 94] on html "m B Home / All Test Cases / Content Sharing You have 492 / 500 test executions …" at bounding box center [288, 186] width 577 height 372
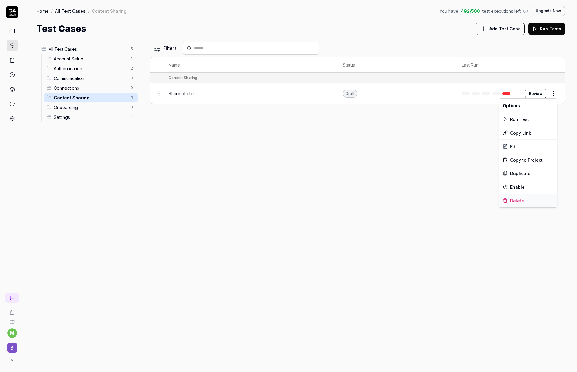
click at [514, 206] on div "Delete" at bounding box center [528, 200] width 58 height 13
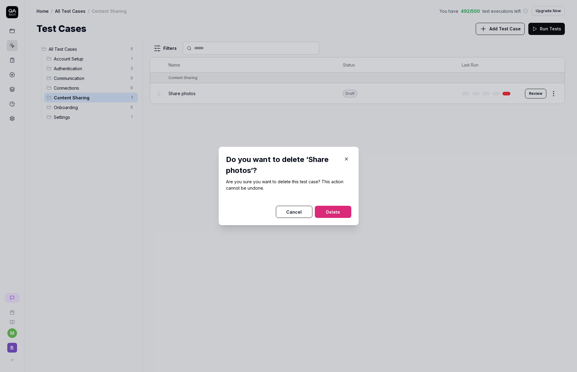
click at [338, 212] on button "Delete" at bounding box center [333, 212] width 36 height 12
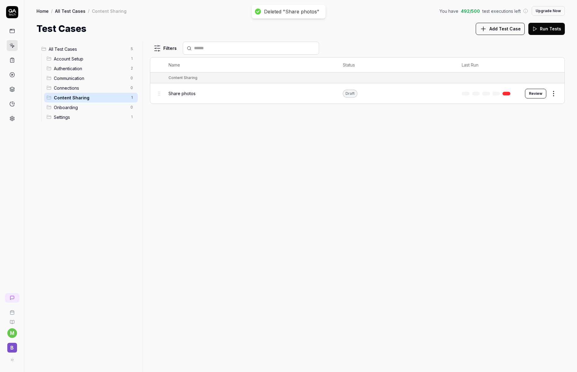
click at [86, 117] on span "Settings" at bounding box center [90, 117] width 73 height 6
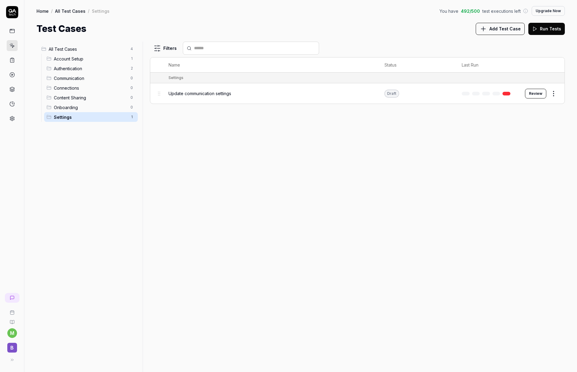
click at [550, 95] on html "m B Home / All Test Cases / Settings You have 492 / 500 test executions left Up…" at bounding box center [288, 186] width 577 height 372
click at [517, 202] on div "Delete" at bounding box center [528, 200] width 58 height 13
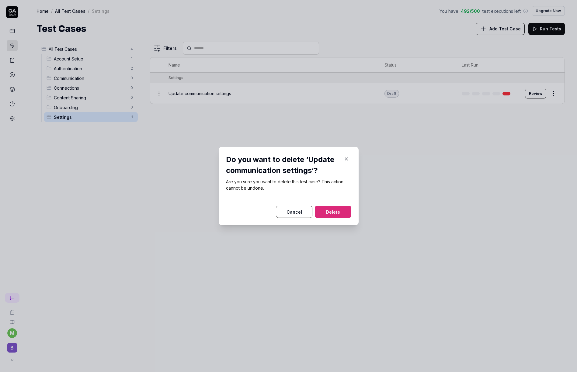
click at [337, 212] on button "Delete" at bounding box center [333, 212] width 36 height 12
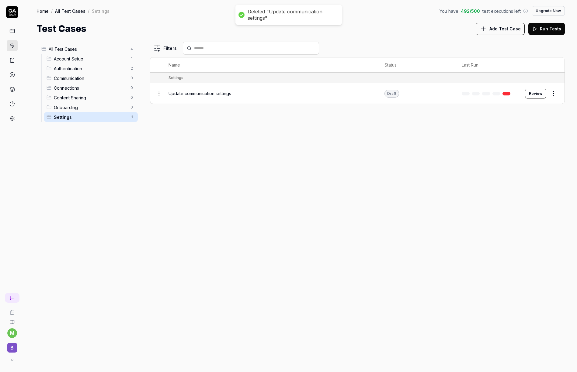
click at [69, 62] on div "Account Setup 1" at bounding box center [91, 59] width 94 height 10
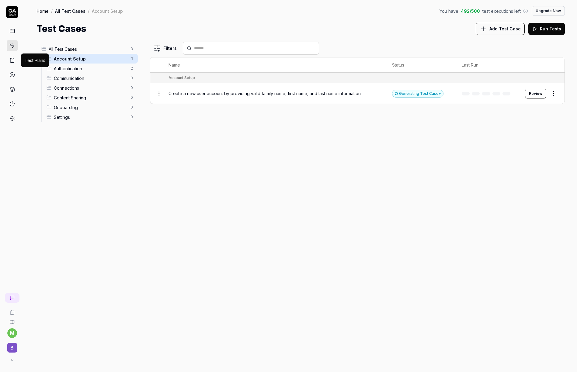
click at [13, 61] on icon at bounding box center [11, 59] width 5 height 5
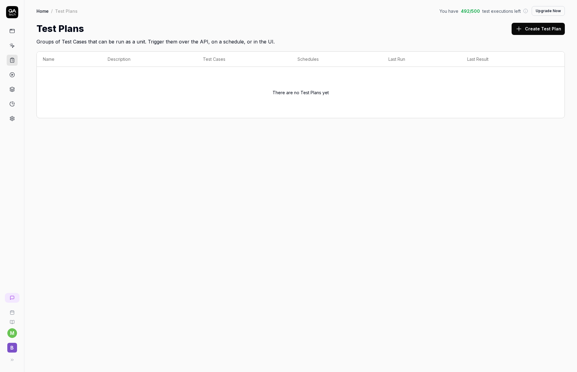
click at [534, 27] on button "Create Test Plan" at bounding box center [537, 29] width 53 height 12
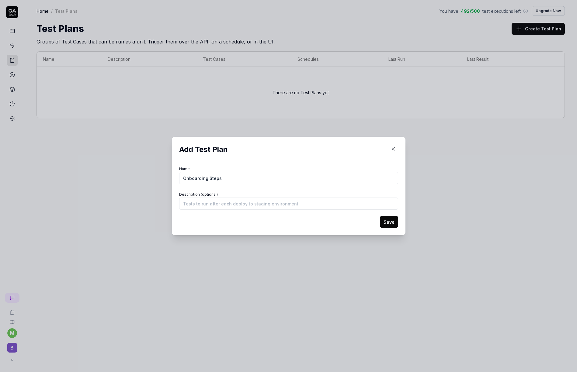
type input "Onboarding Steps"
click at [380, 216] on button "Save" at bounding box center [389, 222] width 18 height 12
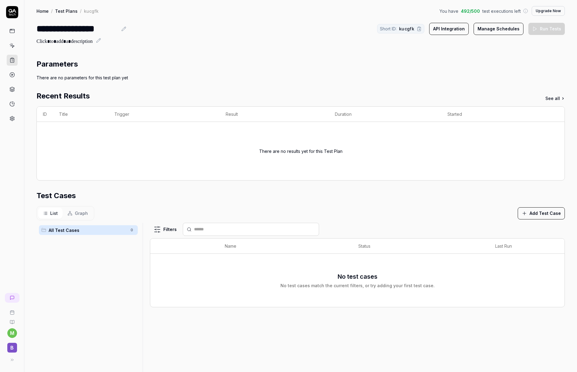
click at [543, 216] on button "Add Test Case" at bounding box center [541, 213] width 47 height 12
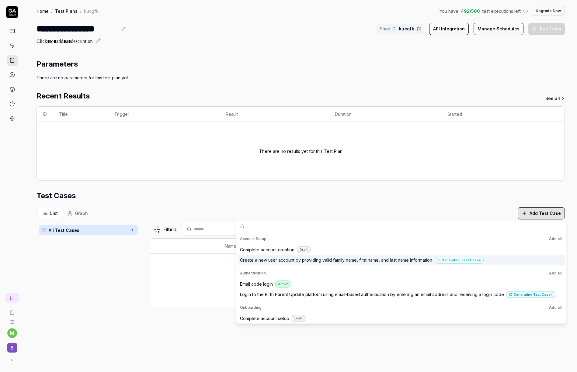
scroll to position [2, 0]
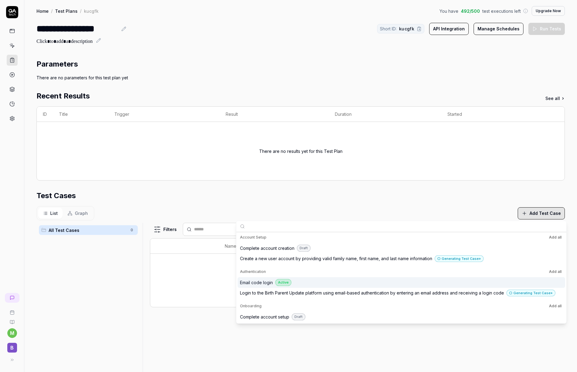
click at [294, 281] on div "Email code login Active" at bounding box center [397, 282] width 315 height 7
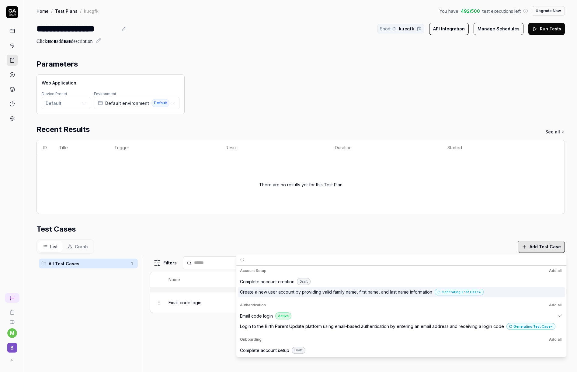
click at [406, 290] on span "Create a new user account by providing valid family name, first name, and last …" at bounding box center [336, 292] width 192 height 6
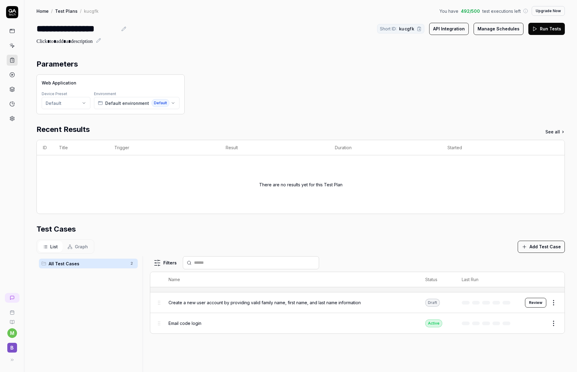
click at [320, 242] on div "List Graph Add Test Case" at bounding box center [300, 247] width 528 height 14
drag, startPoint x: 159, startPoint y: 326, endPoint x: 159, endPoint y: 296, distance: 29.8
click at [159, 296] on body "**********" at bounding box center [288, 186] width 577 height 372
drag, startPoint x: 158, startPoint y: 325, endPoint x: 182, endPoint y: 283, distance: 48.5
click at [182, 282] on body "**********" at bounding box center [288, 186] width 577 height 372
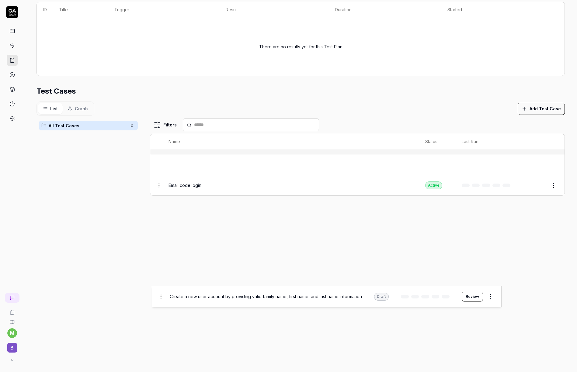
scroll to position [139, 0]
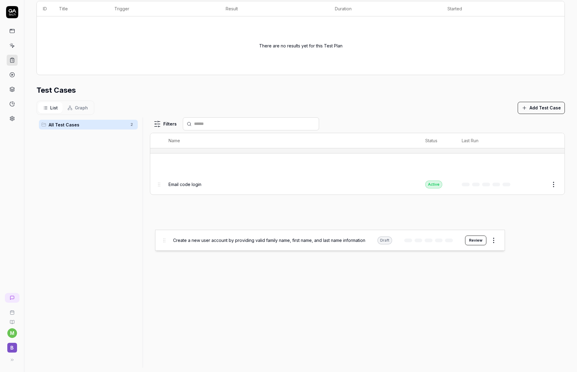
drag, startPoint x: 160, startPoint y: 303, endPoint x: 160, endPoint y: 213, distance: 90.0
click at [160, 213] on body "**********" at bounding box center [288, 186] width 577 height 372
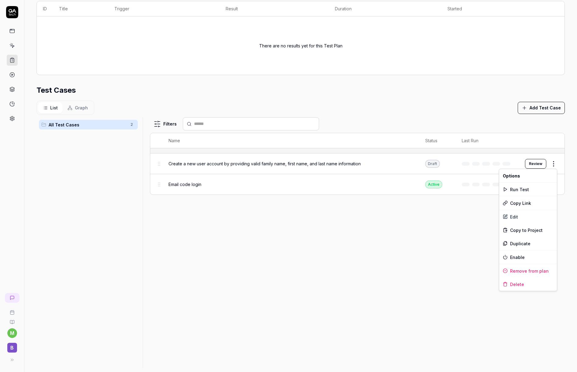
click at [555, 165] on html "**********" at bounding box center [288, 186] width 577 height 372
click at [404, 271] on html "**********" at bounding box center [288, 186] width 577 height 372
click at [83, 108] on span "Graph" at bounding box center [81, 108] width 13 height 6
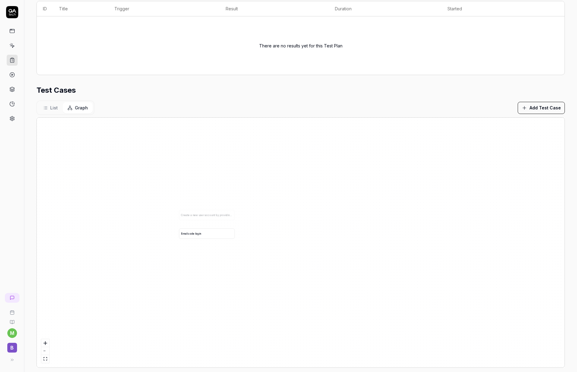
drag, startPoint x: 223, startPoint y: 212, endPoint x: 224, endPoint y: 235, distance: 22.9
click at [224, 235] on div "E m a i l c o d e l o g i n" at bounding box center [207, 234] width 52 height 4
click at [292, 232] on div "C r e a t e a n e w u s e r a c c o u n t b y p r o v i d i n g v a l i d f a m…" at bounding box center [301, 243] width 528 height 250
click at [47, 104] on button "List" at bounding box center [50, 107] width 25 height 11
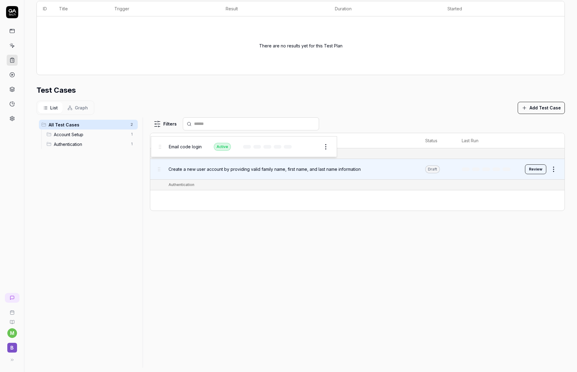
drag, startPoint x: 158, startPoint y: 199, endPoint x: 158, endPoint y: 145, distance: 54.1
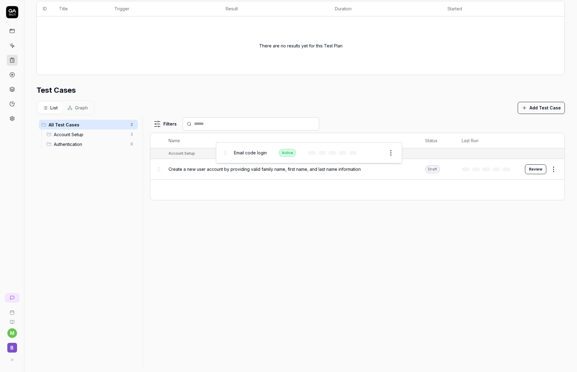
drag, startPoint x: 158, startPoint y: 190, endPoint x: 223, endPoint y: 152, distance: 75.6
click at [223, 152] on body "**********" at bounding box center [288, 186] width 577 height 372
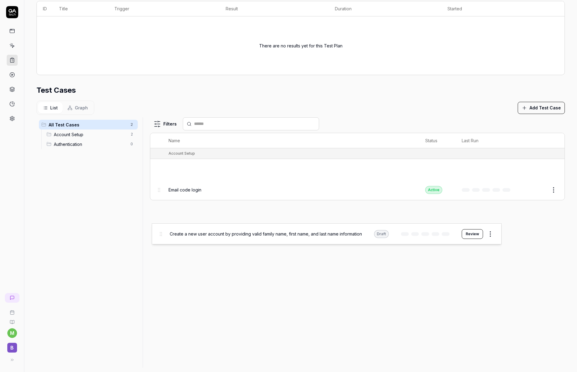
drag, startPoint x: 160, startPoint y: 170, endPoint x: 162, endPoint y: 235, distance: 64.5
click at [162, 235] on body "**********" at bounding box center [288, 186] width 577 height 372
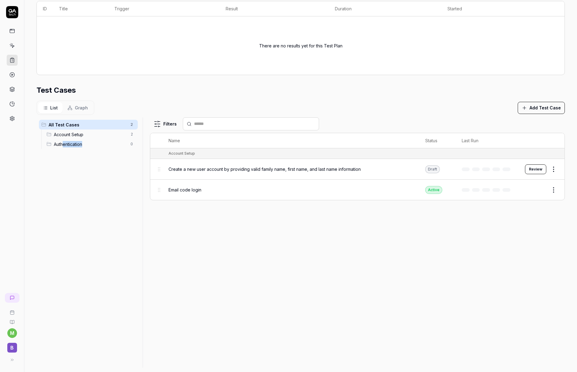
drag, startPoint x: 64, startPoint y: 143, endPoint x: 69, endPoint y: 151, distance: 10.2
click at [69, 150] on ul "All Test Cases 2 Account Setup 2 Authentication 0" at bounding box center [88, 134] width 104 height 34
drag, startPoint x: 48, startPoint y: 146, endPoint x: 48, endPoint y: 134, distance: 11.6
click at [48, 134] on body "**********" at bounding box center [288, 186] width 577 height 372
drag, startPoint x: 47, startPoint y: 145, endPoint x: 48, endPoint y: 125, distance: 20.1
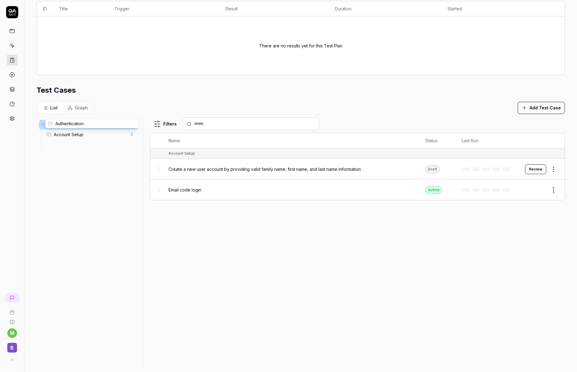
click at [48, 125] on body "**********" at bounding box center [288, 186] width 577 height 372
drag, startPoint x: 48, startPoint y: 134, endPoint x: 48, endPoint y: 149, distance: 14.9
click at [48, 149] on body "**********" at bounding box center [288, 186] width 577 height 372
click at [534, 168] on button "Review" at bounding box center [535, 169] width 21 height 10
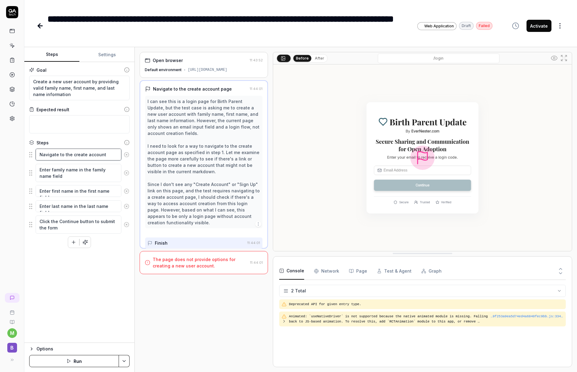
click at [69, 155] on textarea "Navigate to the create account page" at bounding box center [79, 155] width 86 height 12
click at [227, 71] on div "[URL][DOMAIN_NAME]" at bounding box center [208, 69] width 40 height 5
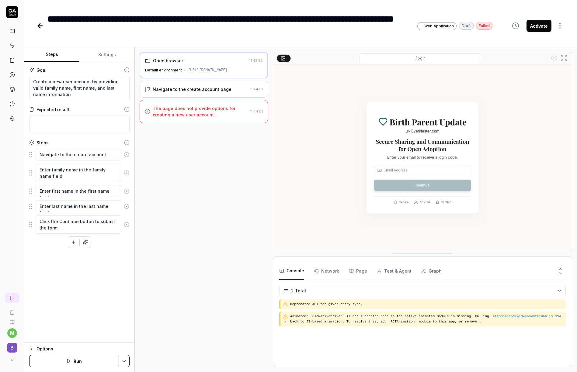
click at [227, 70] on div "[URL][DOMAIN_NAME]" at bounding box center [208, 70] width 40 height 5
type textarea "*"
click at [106, 54] on button "Settings" at bounding box center [106, 54] width 55 height 15
